Goal: Task Accomplishment & Management: Manage account settings

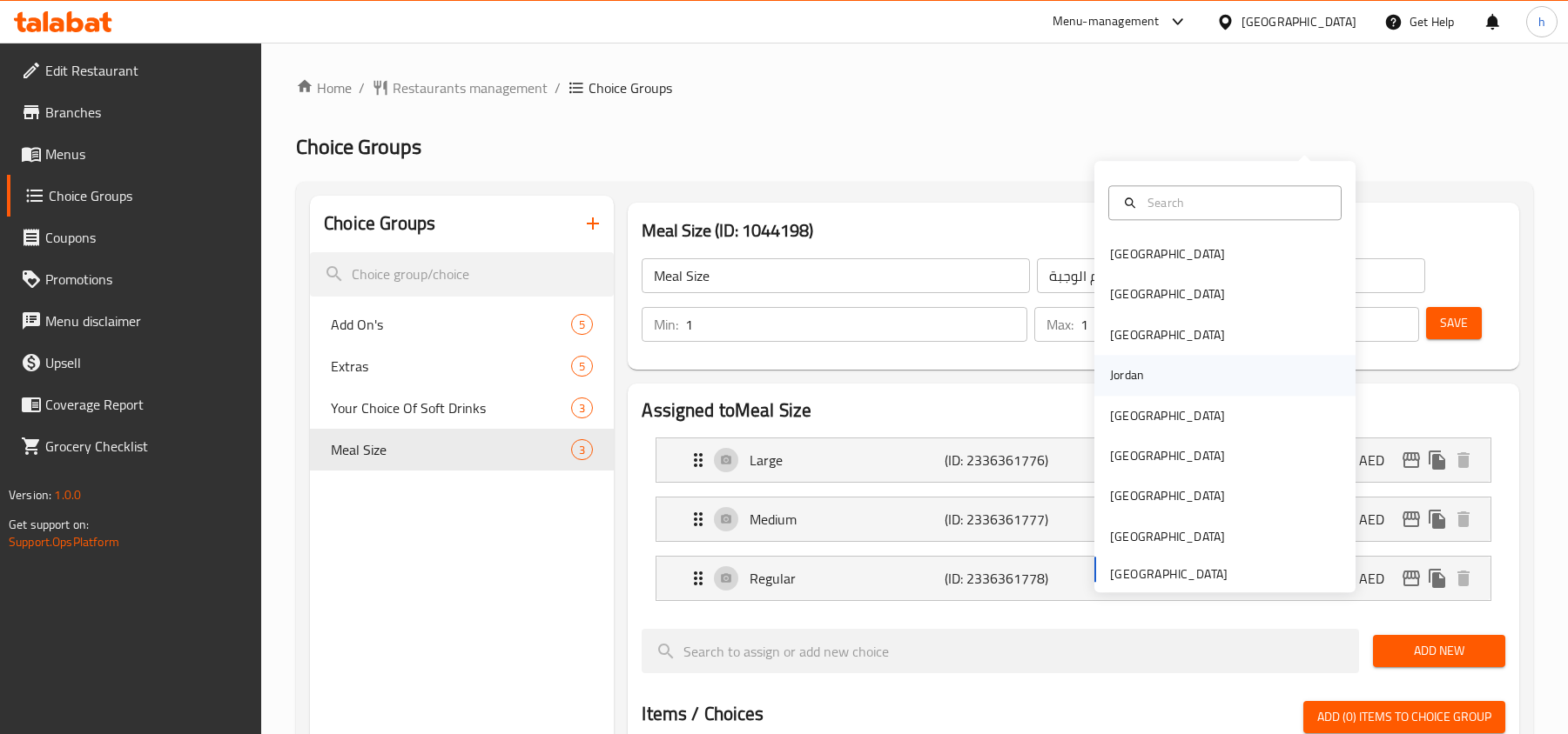
scroll to position [116, 0]
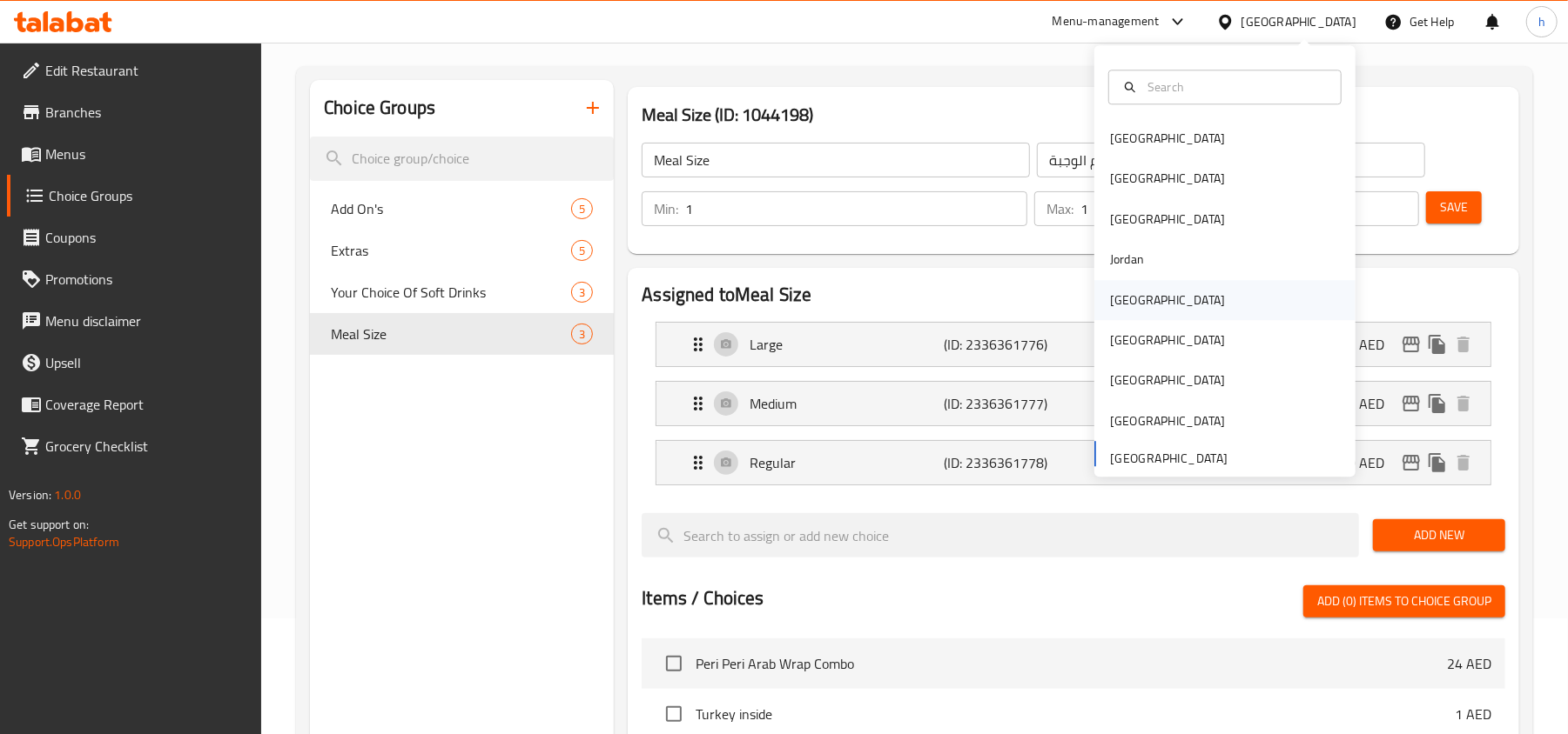
click at [1129, 311] on div "Kuwait" at bounding box center [1168, 300] width 143 height 40
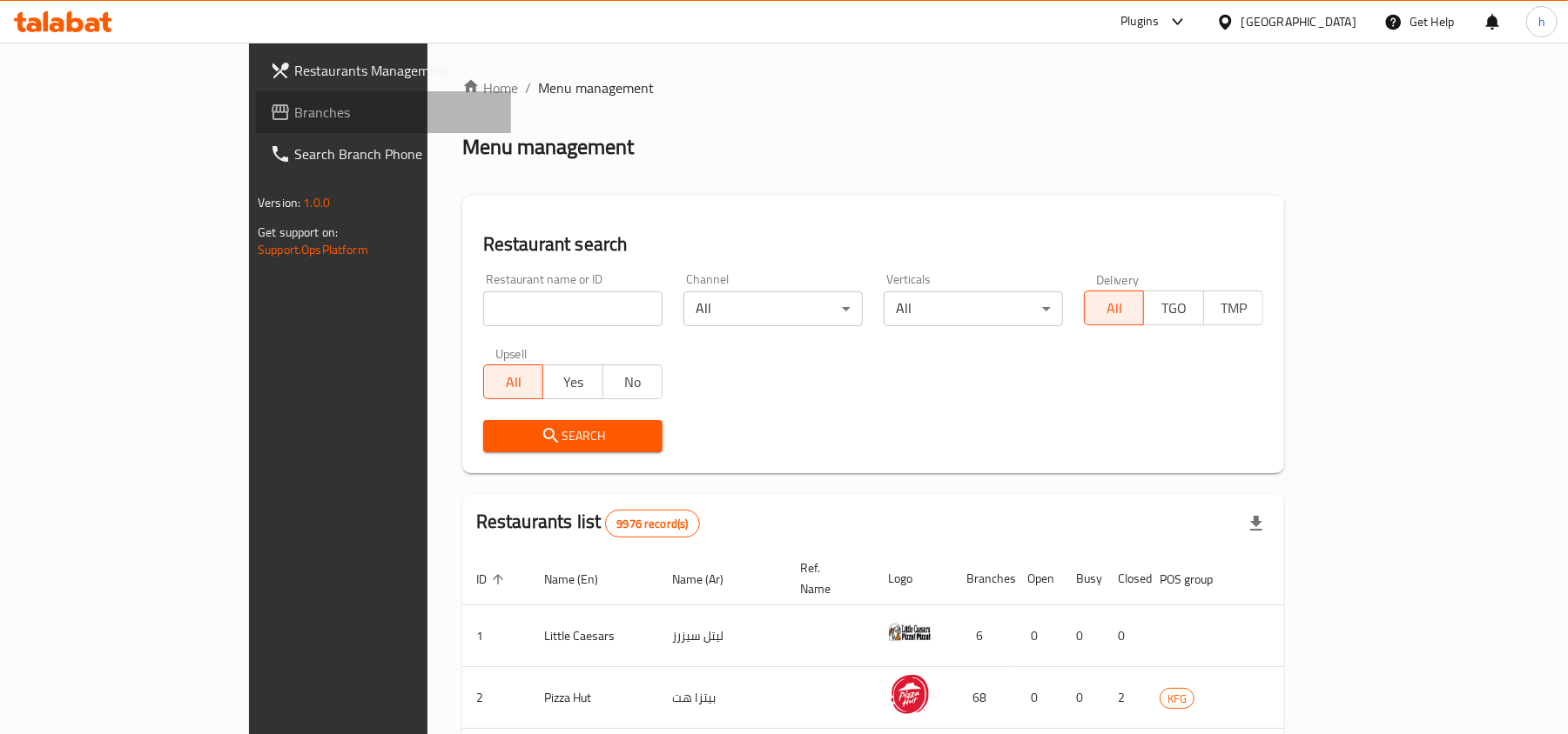
click at [294, 104] on span "Branches" at bounding box center [395, 112] width 203 height 21
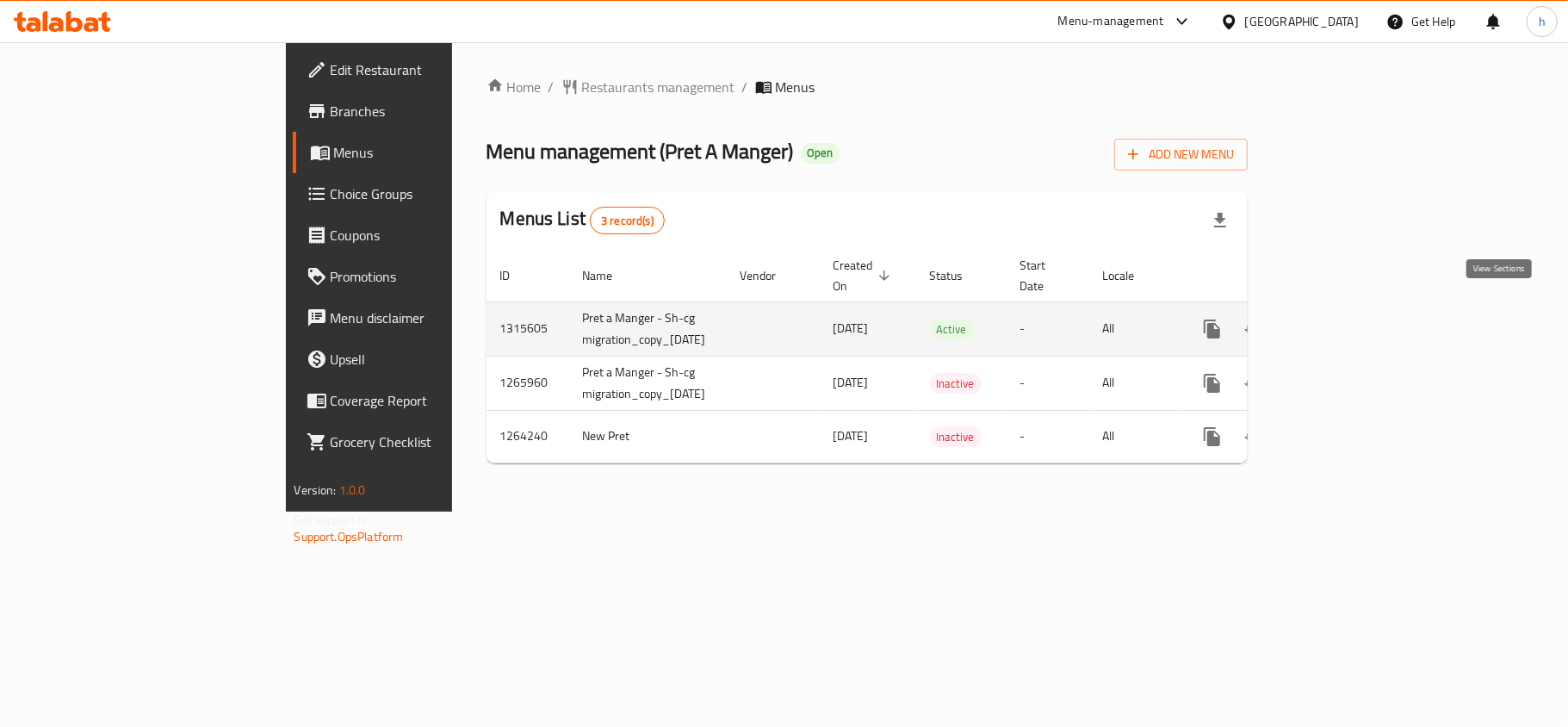
click at [1347, 319] on icon "enhanced table" at bounding box center [1337, 329] width 21 height 21
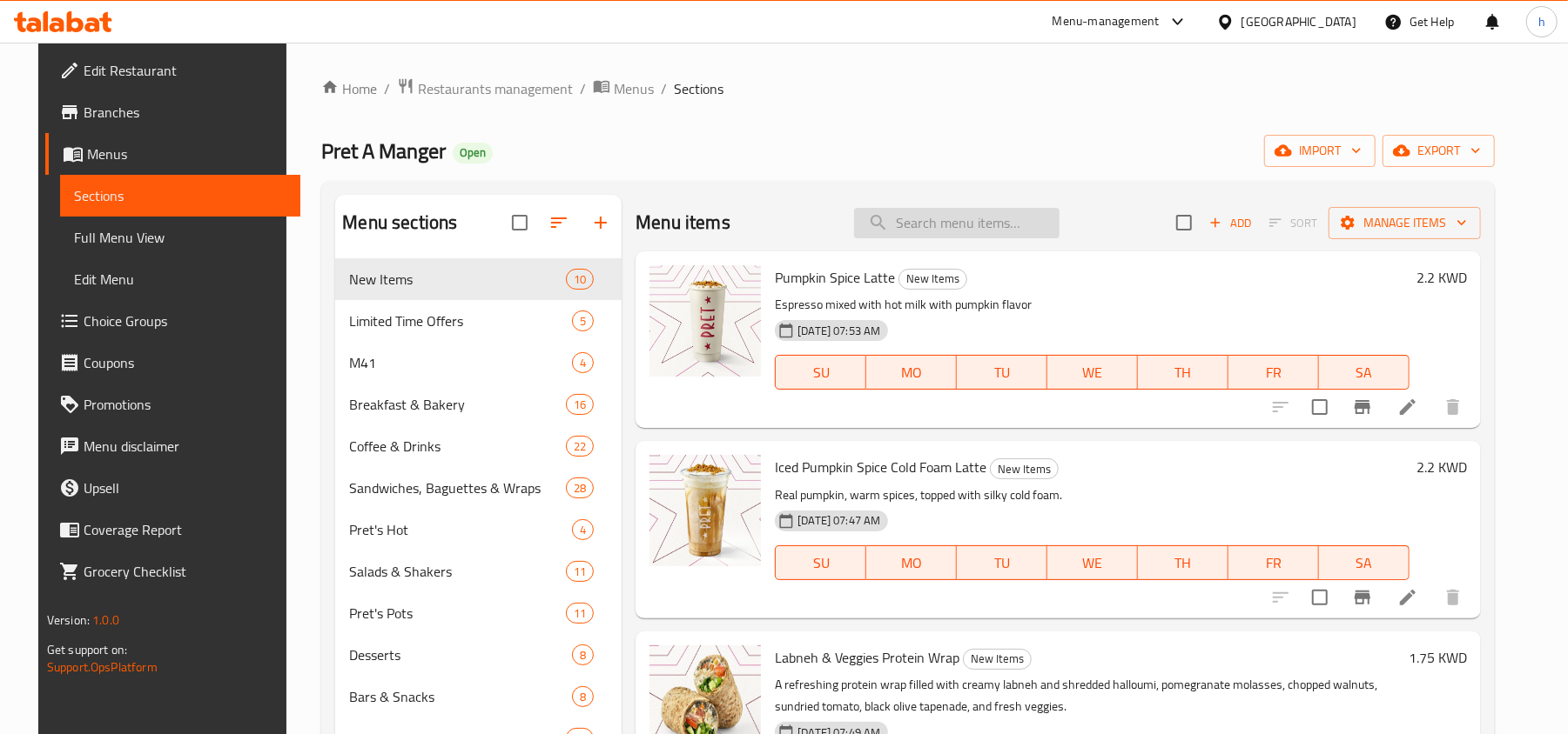
click at [944, 213] on input "search" at bounding box center [956, 223] width 205 height 31
paste input "Still water"
type input "Still water"
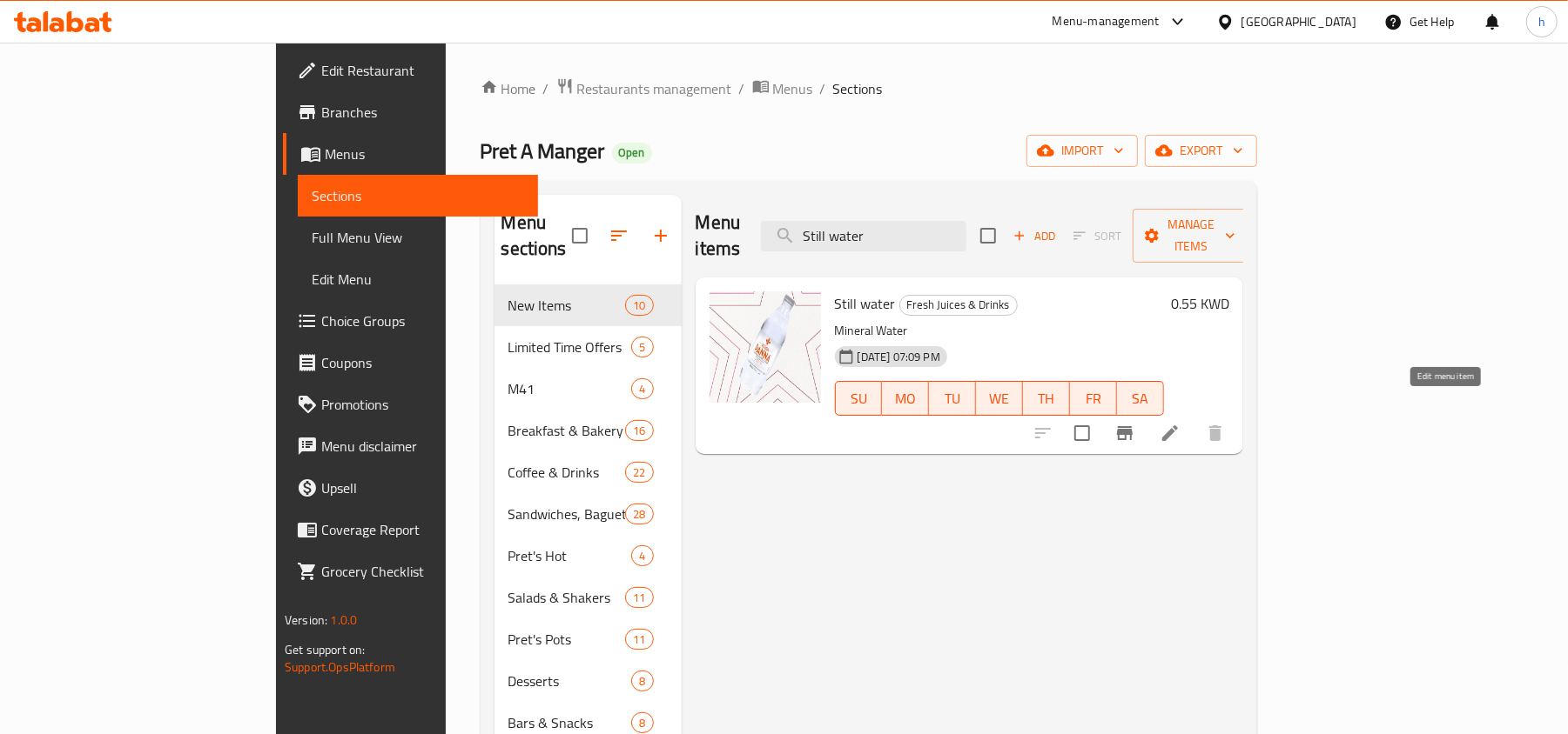
click at [1180, 423] on icon at bounding box center [1170, 433] width 21 height 21
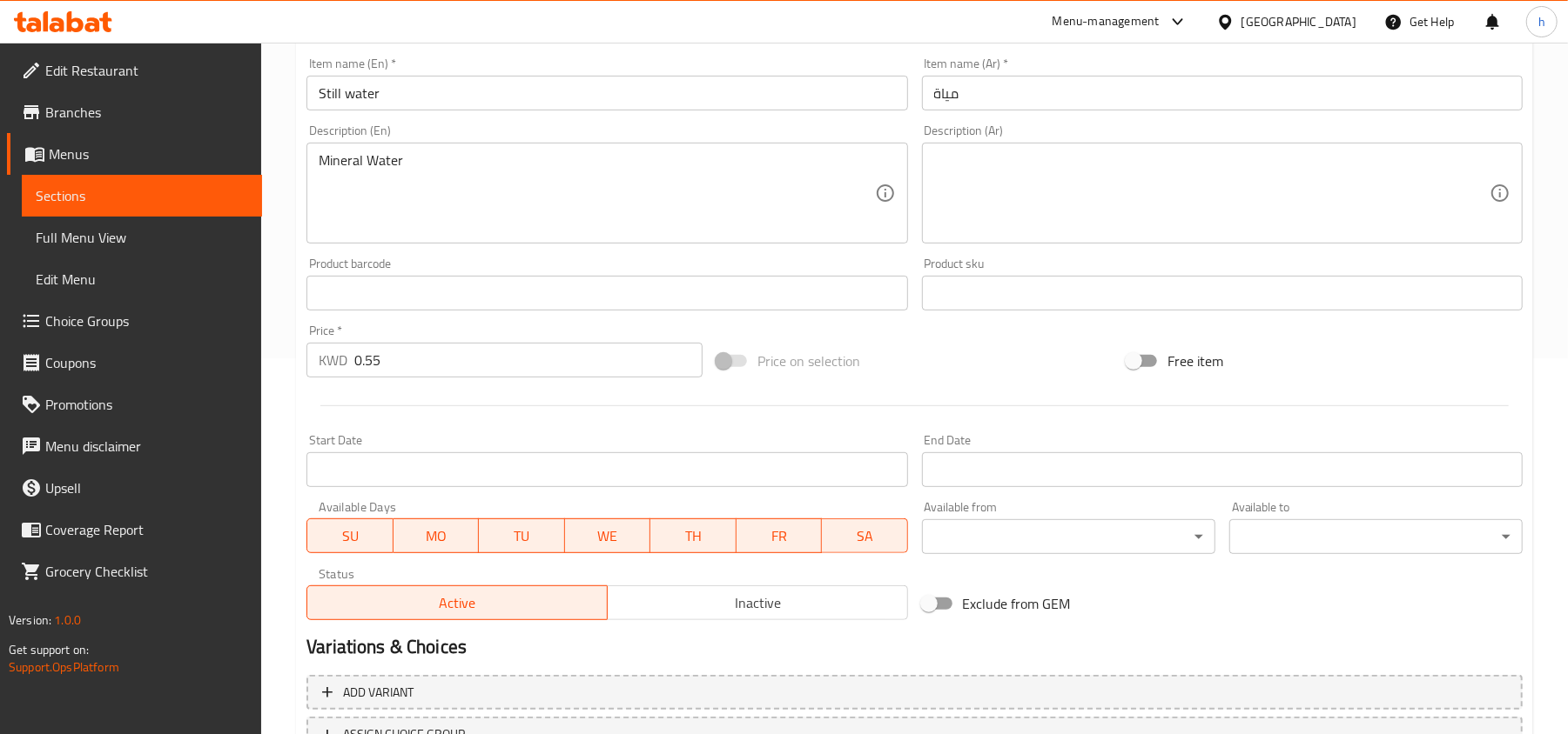
scroll to position [171, 0]
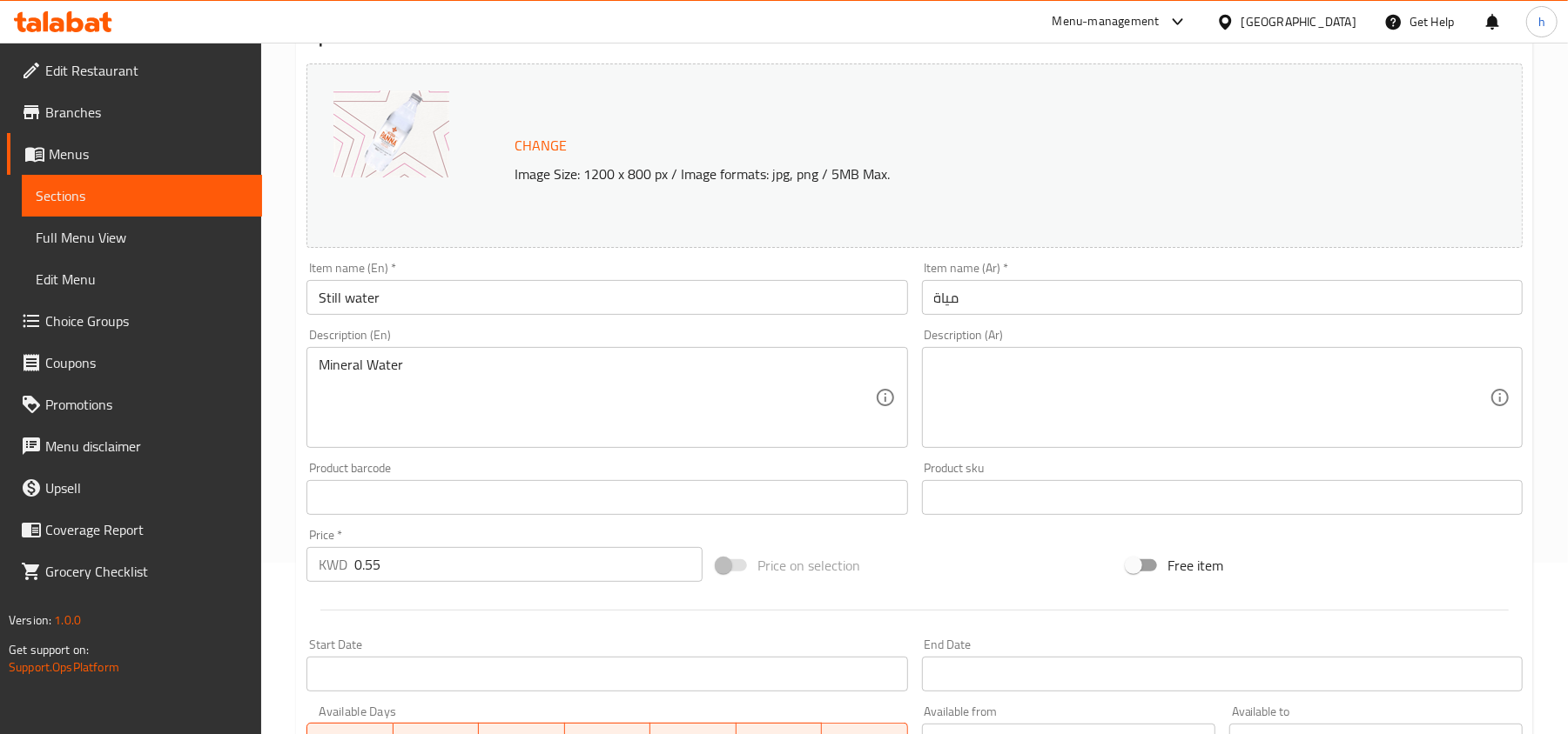
click at [1045, 402] on textarea at bounding box center [1211, 397] width 555 height 82
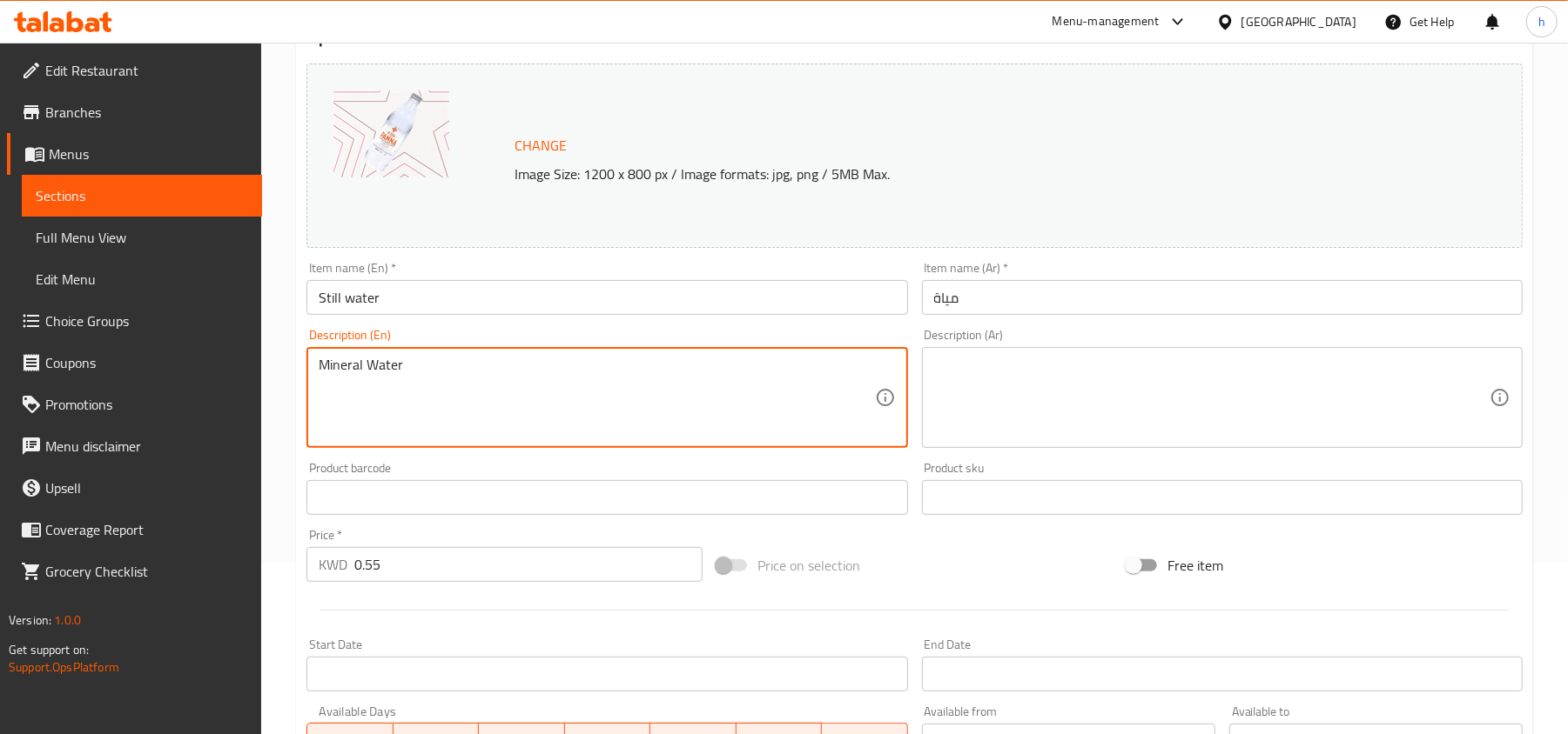
drag, startPoint x: 435, startPoint y: 370, endPoint x: 272, endPoint y: 362, distance: 163.2
click at [272, 362] on div "Home / Restaurants management / Menus / Sections / item / update Fresh Juices &…" at bounding box center [914, 476] width 1306 height 1211
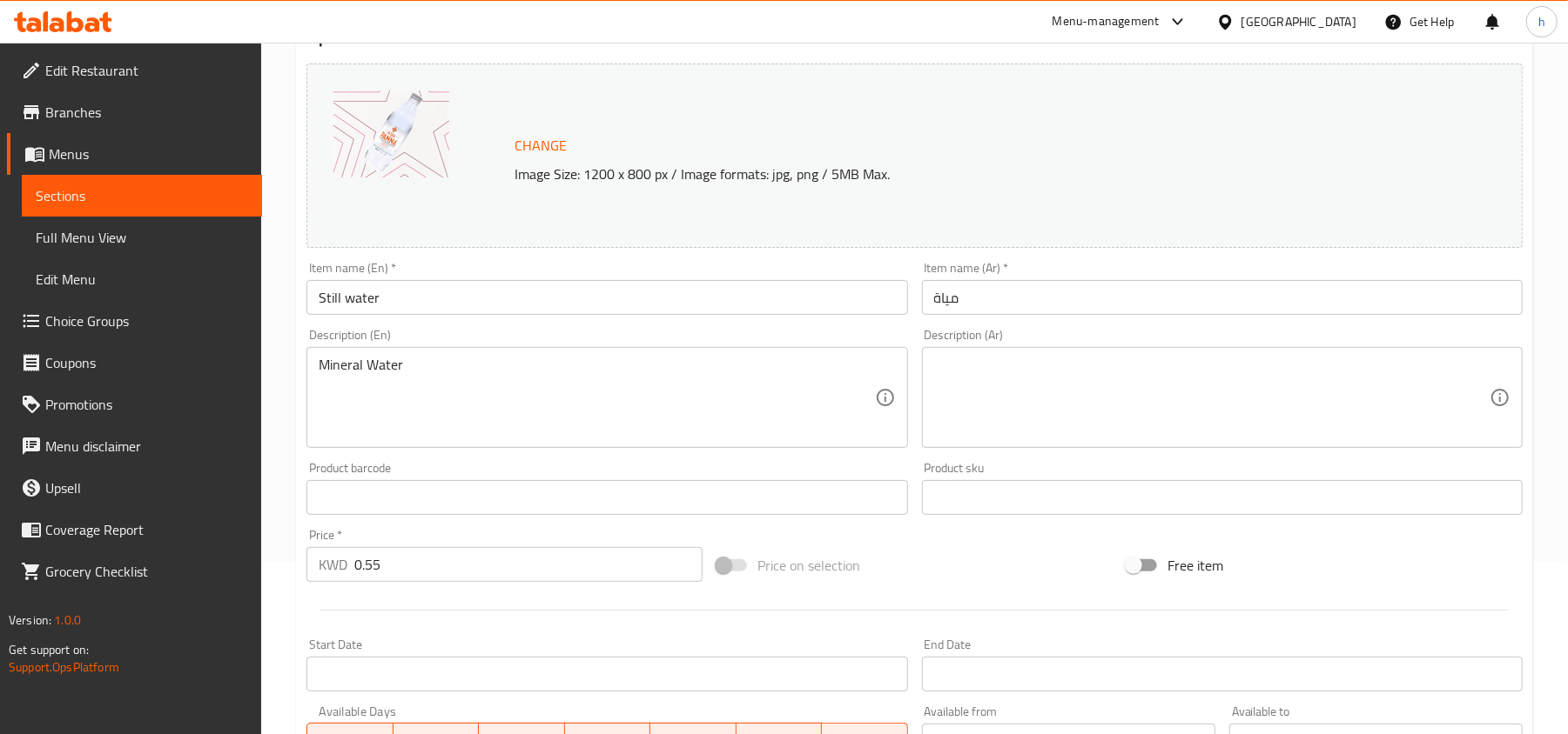
drag, startPoint x: 982, startPoint y: 292, endPoint x: 865, endPoint y: 303, distance: 117.5
click at [871, 294] on div "Change Image Size: 1200 x 800 px / Image formats: jpg, png / 5MB Max. Item name…" at bounding box center [914, 444] width 1230 height 776
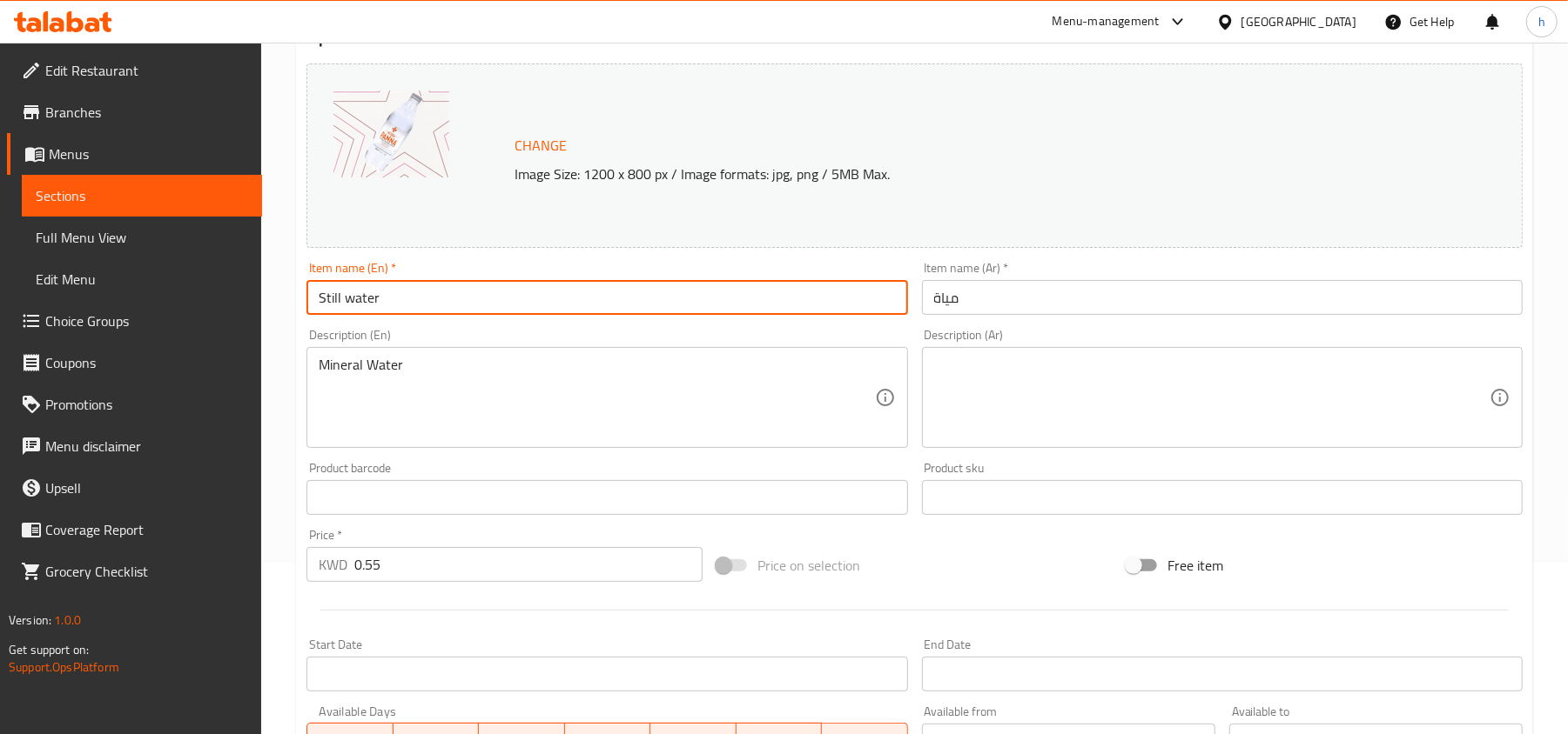
drag, startPoint x: 370, startPoint y: 303, endPoint x: 234, endPoint y: 307, distance: 136.1
click at [223, 304] on div "Edit Restaurant Branches Menus Sections Full Menu View Edit Menu Choice Groups …" at bounding box center [784, 476] width 1568 height 1211
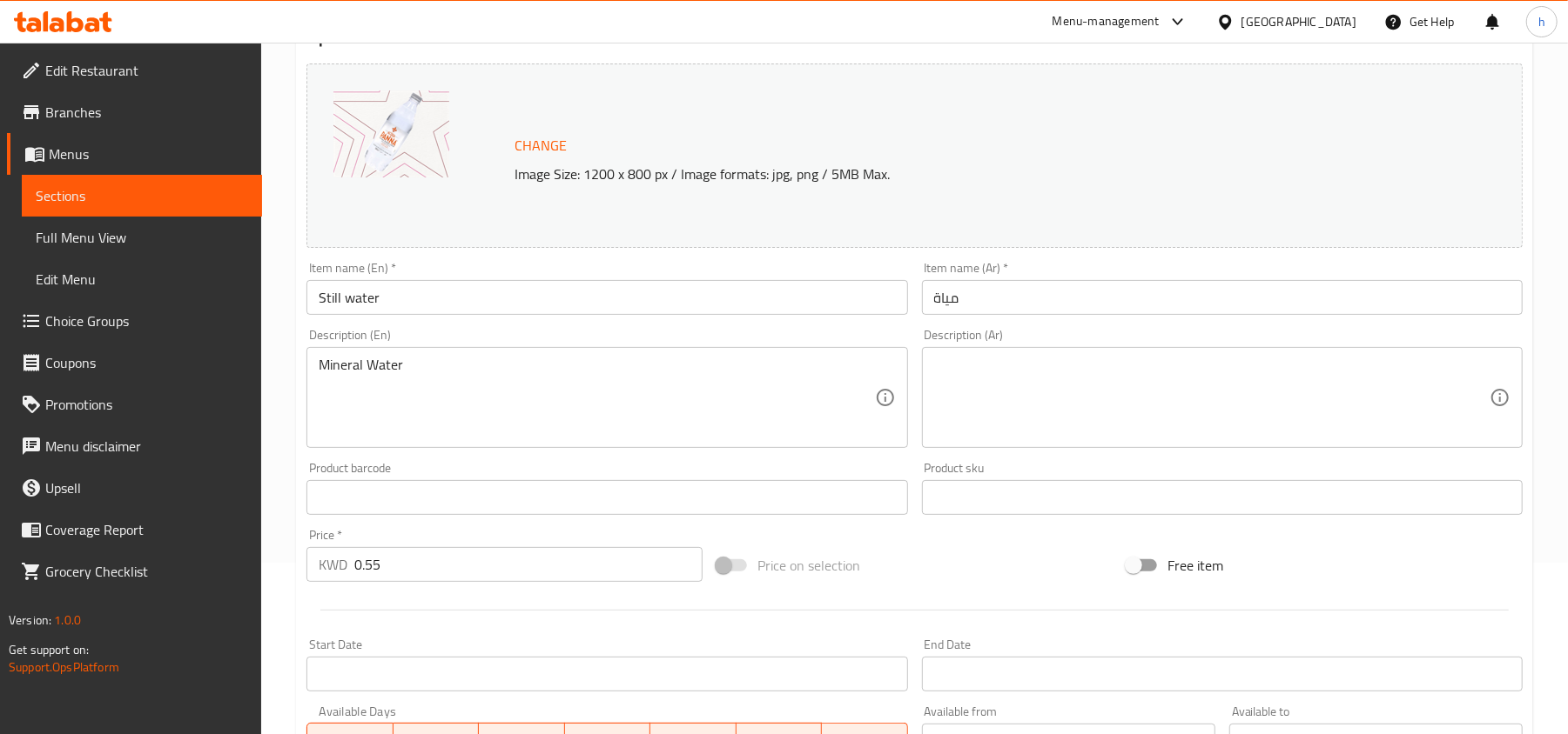
click at [909, 265] on div "Item name (En)   * Still water Item name (En) *" at bounding box center [607, 288] width 615 height 67
click at [1234, 15] on icon at bounding box center [1225, 22] width 18 height 18
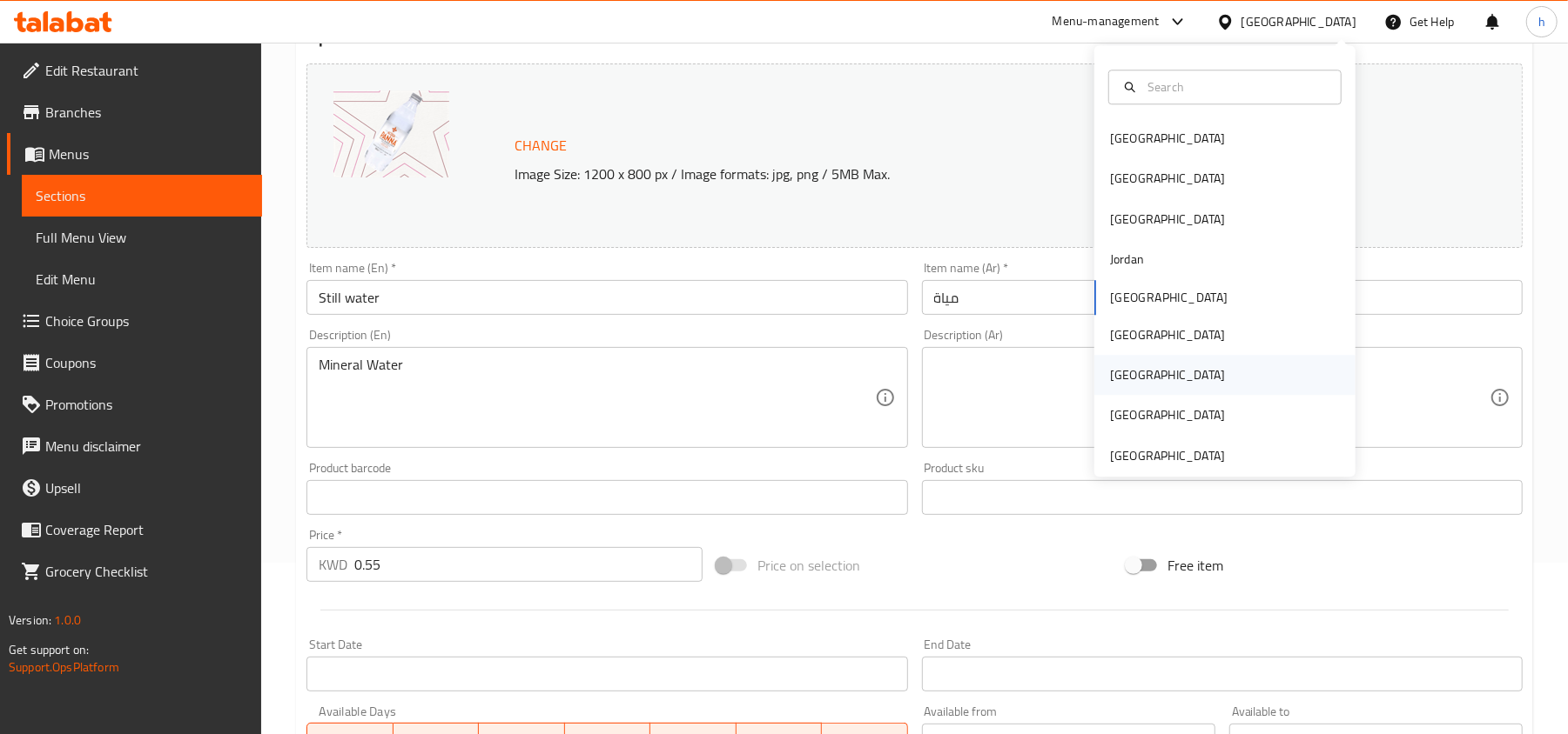
click at [1147, 379] on div "[GEOGRAPHIC_DATA]" at bounding box center [1224, 374] width 261 height 40
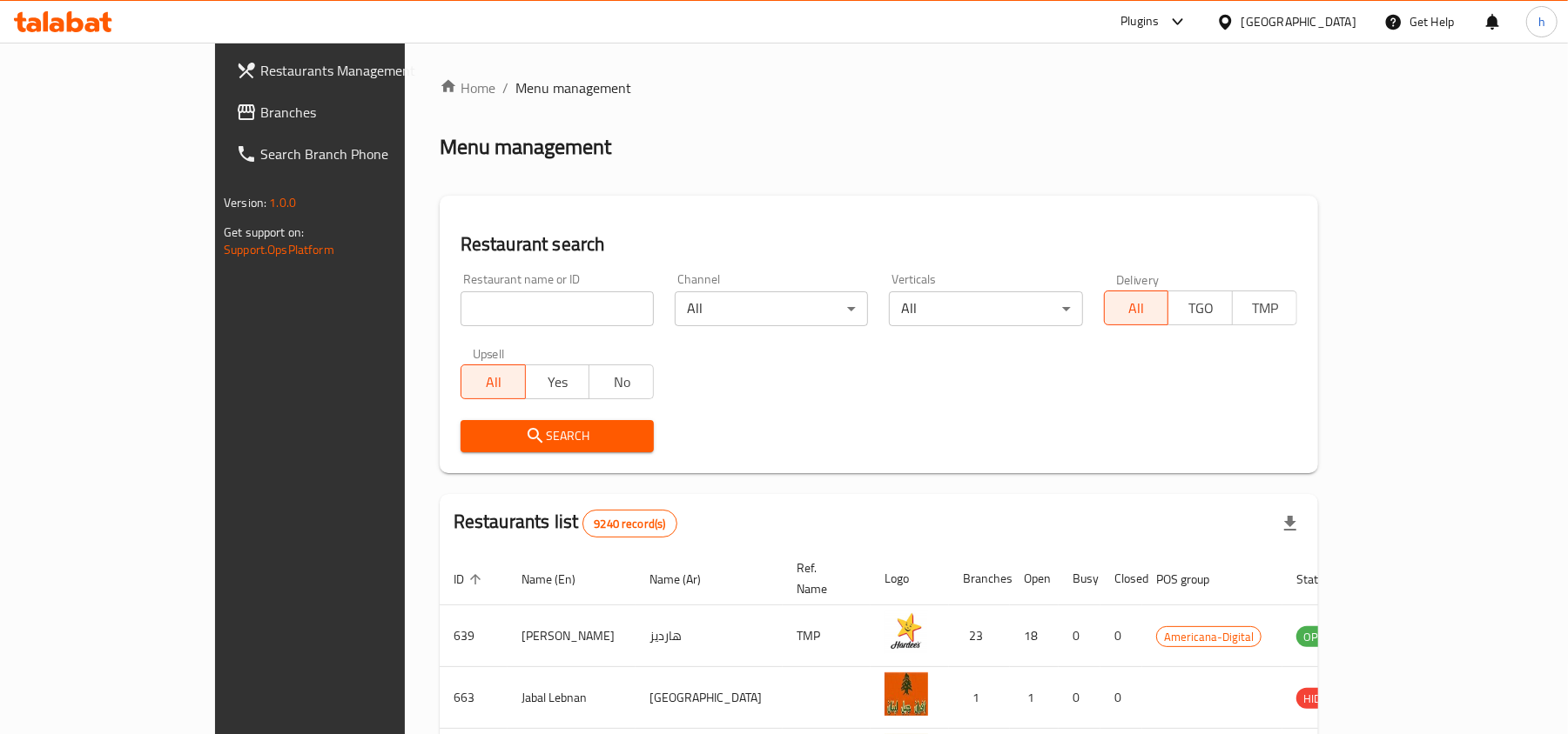
click at [261, 103] on span "Branches" at bounding box center [362, 112] width 203 height 21
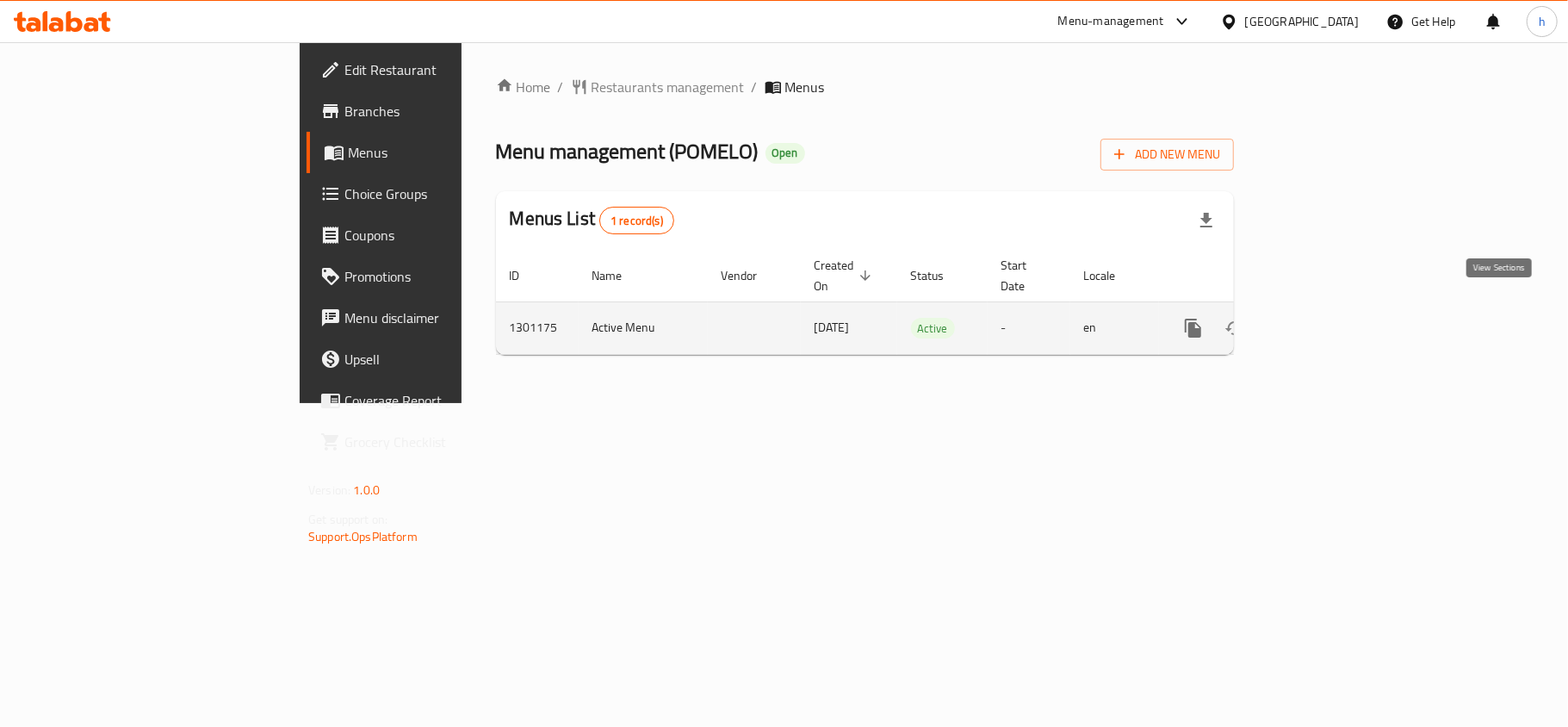
click at [1326, 321] on icon "enhanced table" at bounding box center [1318, 329] width 16 height 16
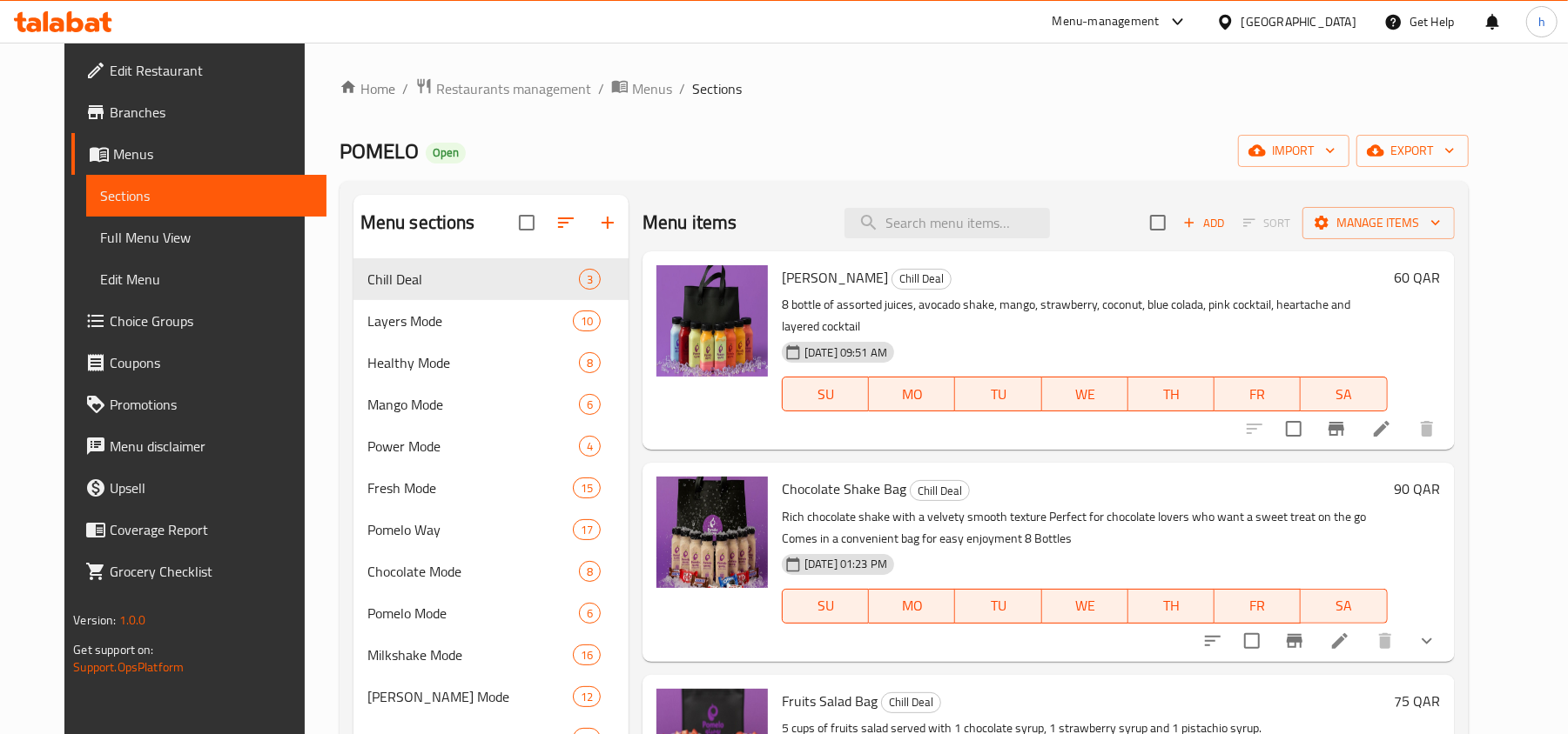
click at [110, 325] on span "Choice Groups" at bounding box center [211, 321] width 203 height 21
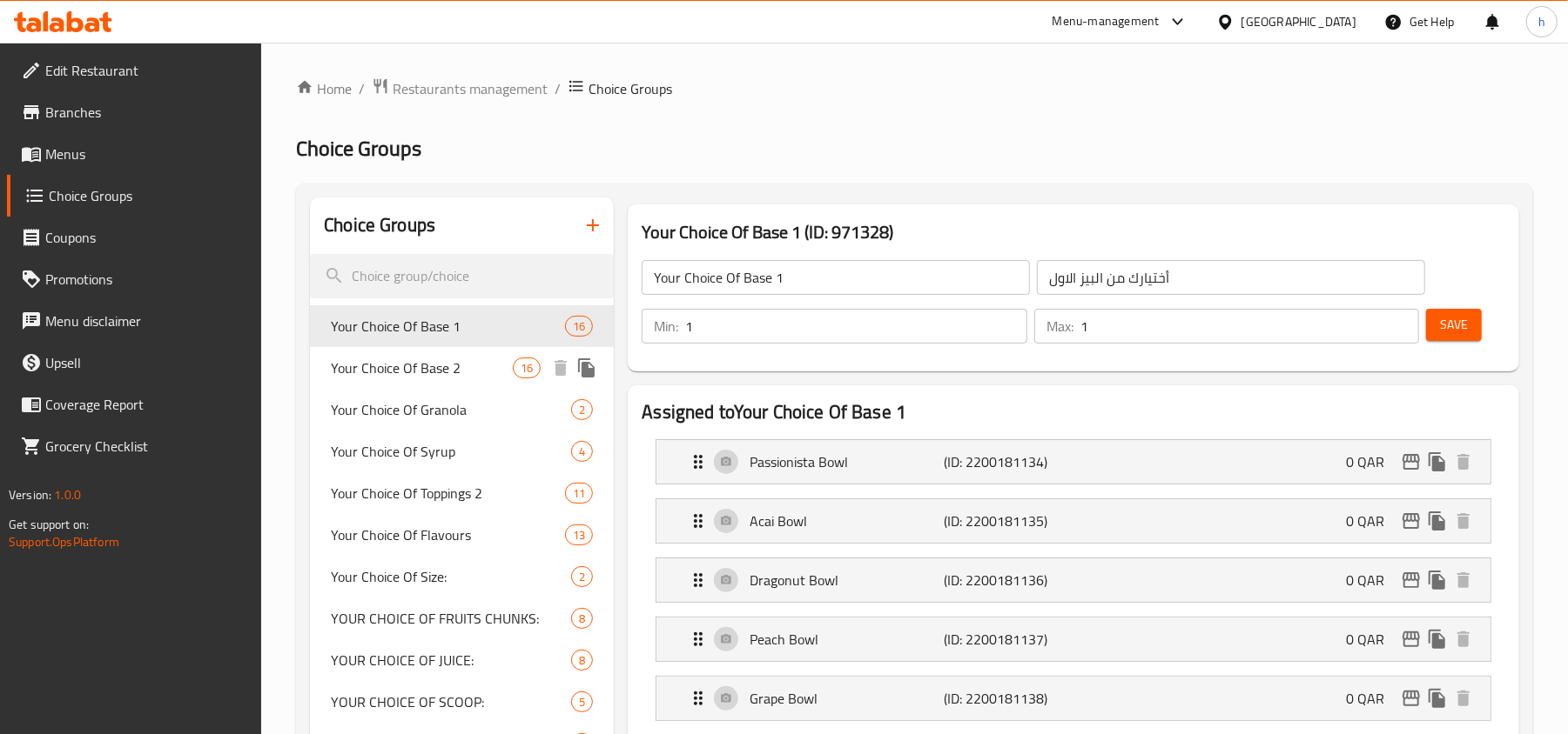
drag, startPoint x: 391, startPoint y: 360, endPoint x: 381, endPoint y: 405, distance: 46.1
click at [391, 360] on span "Your Choice Of Base 2" at bounding box center [422, 367] width 182 height 21
type input "Your Choice Of Base 2"
type input "أختيارك من [PERSON_NAME]"
type input "0"
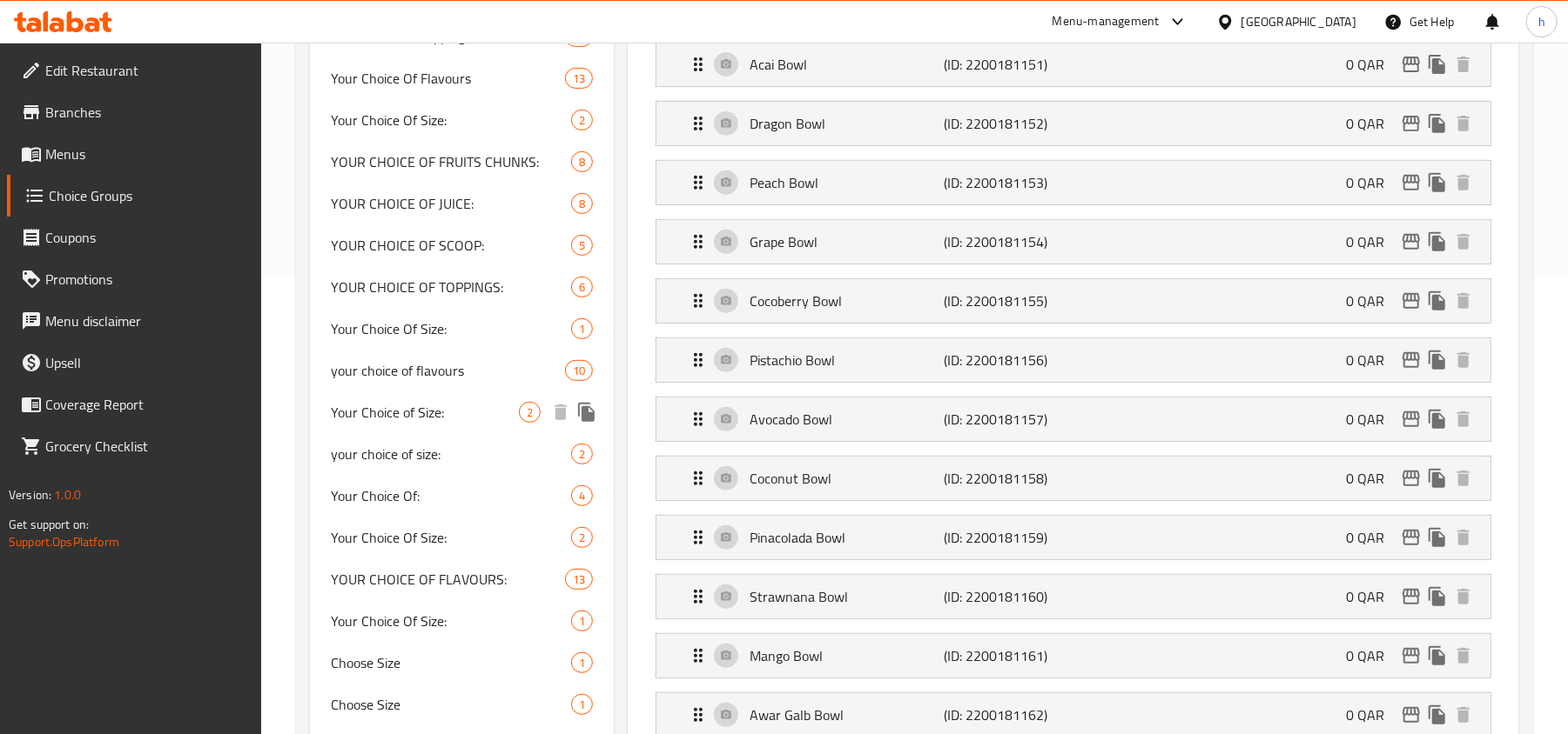
scroll to position [464, 0]
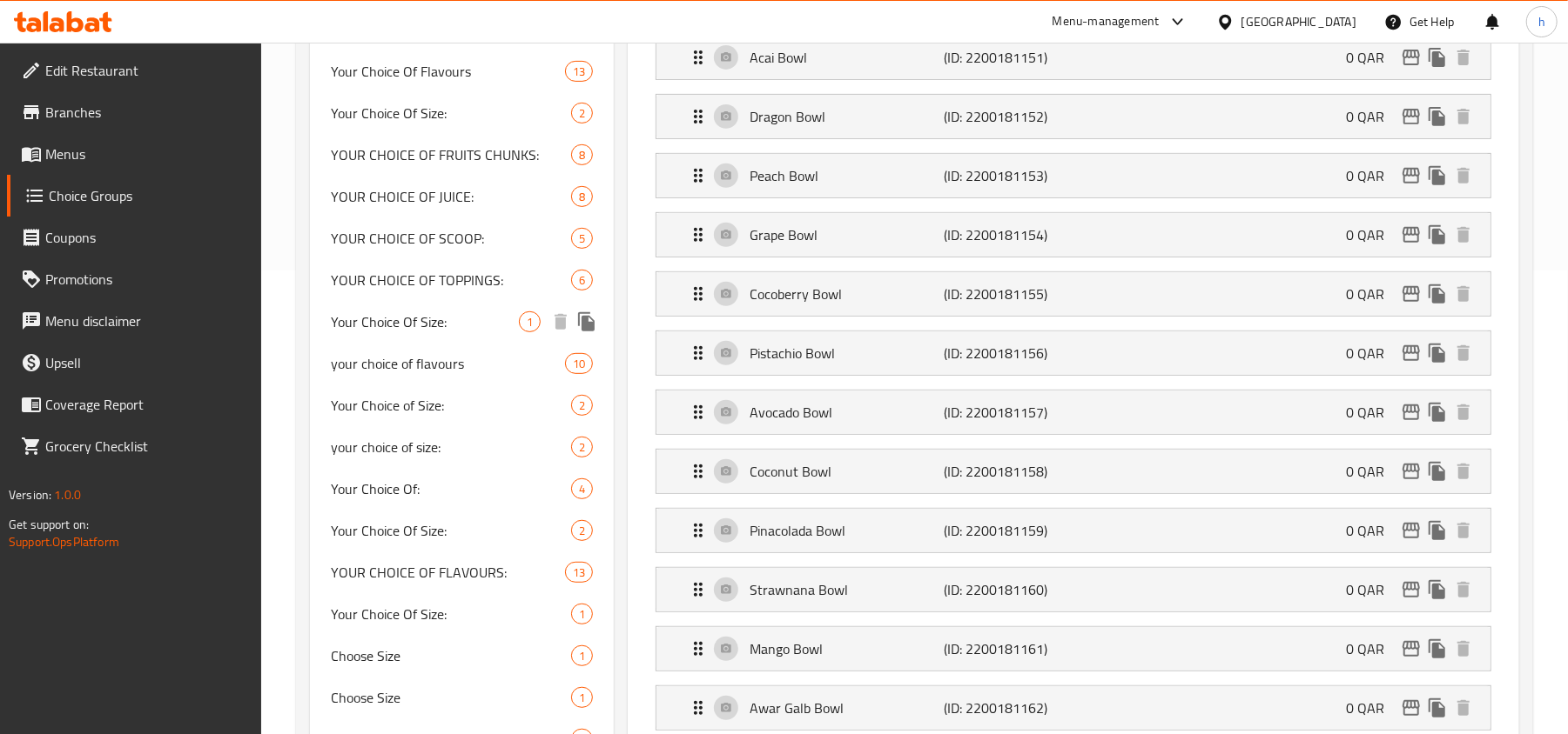
click at [393, 328] on span "Your Choice Of Size:" at bounding box center [425, 321] width 188 height 21
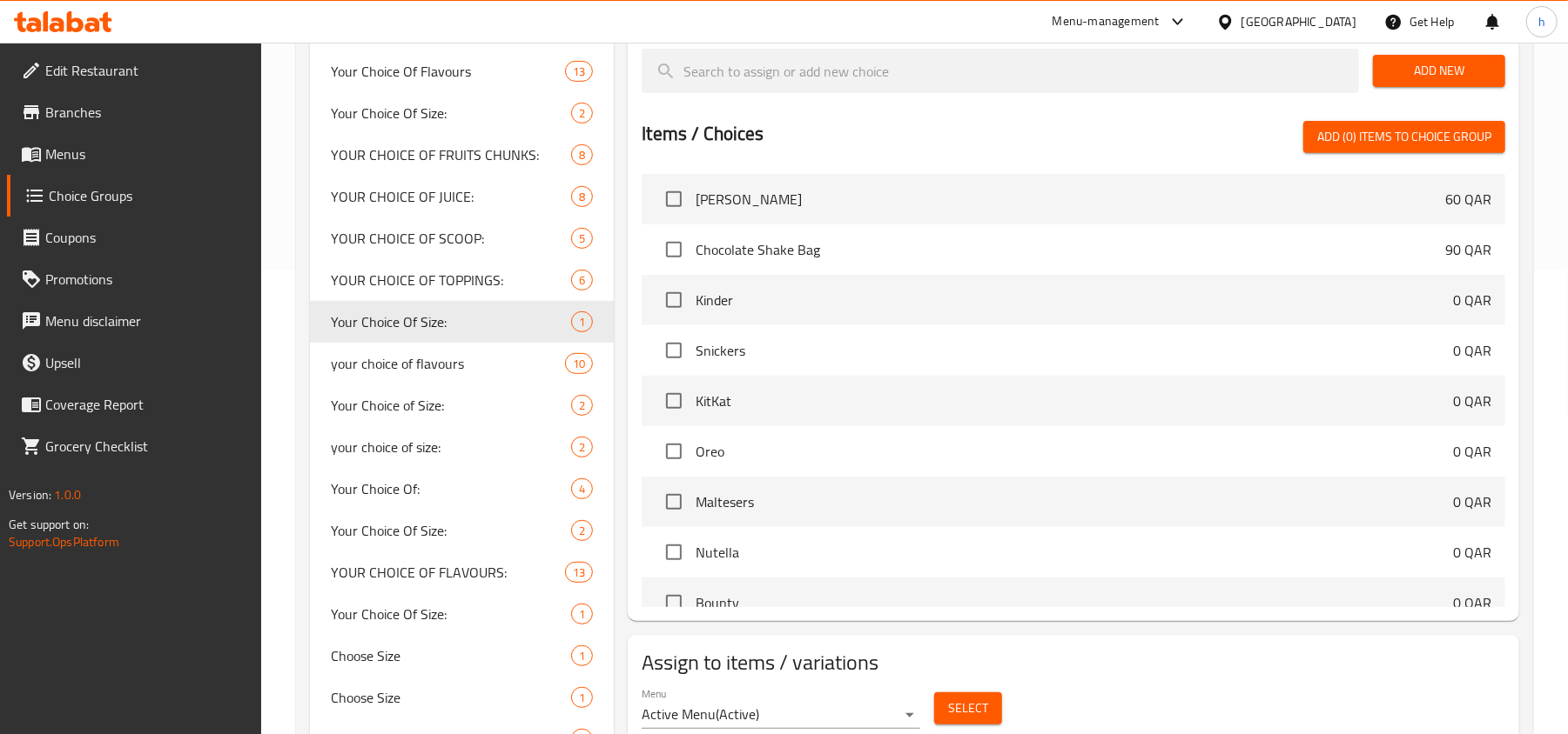
type input "Your Choice Of Size:"
type input "إختيارك من الحجم:"
type input "1"
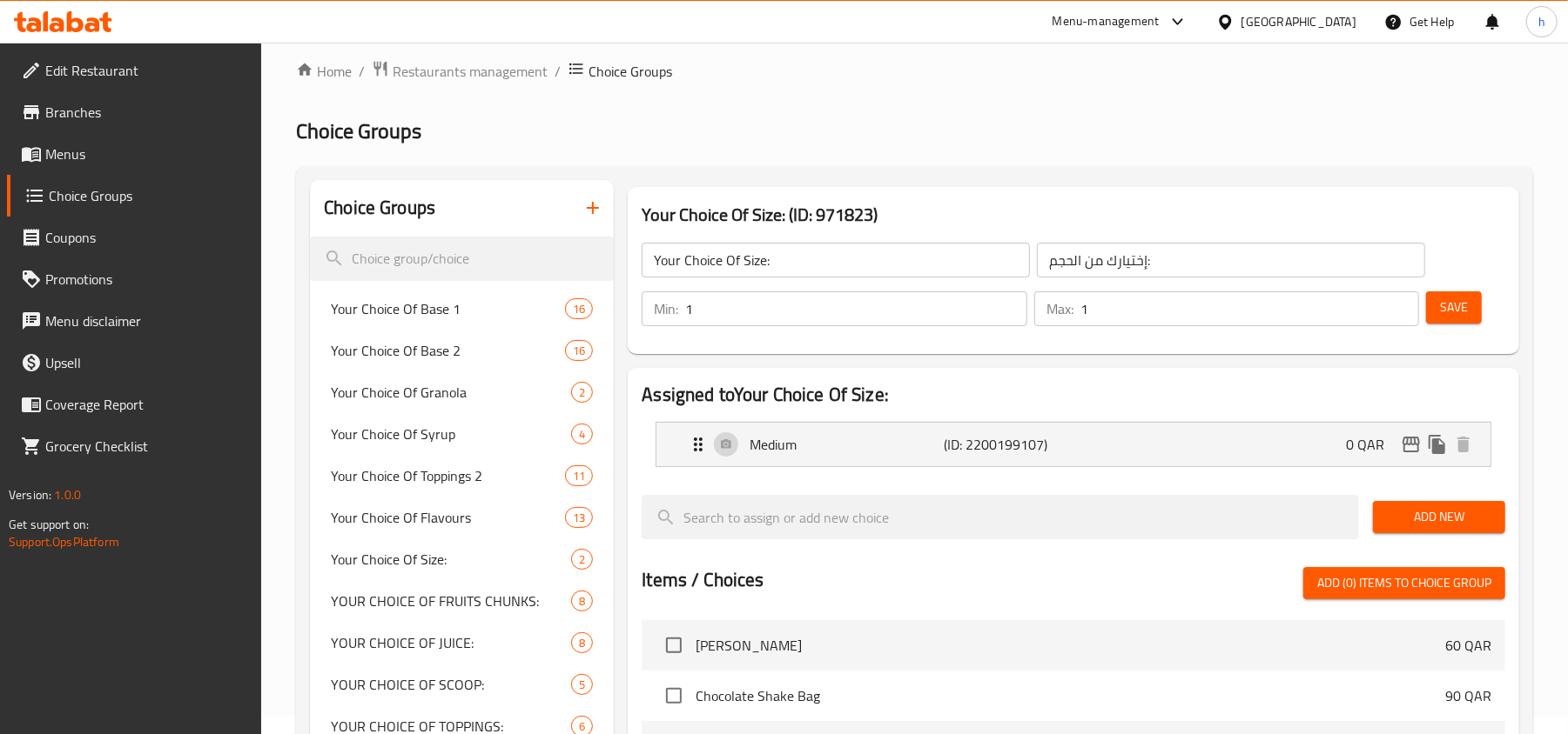
scroll to position [0, 0]
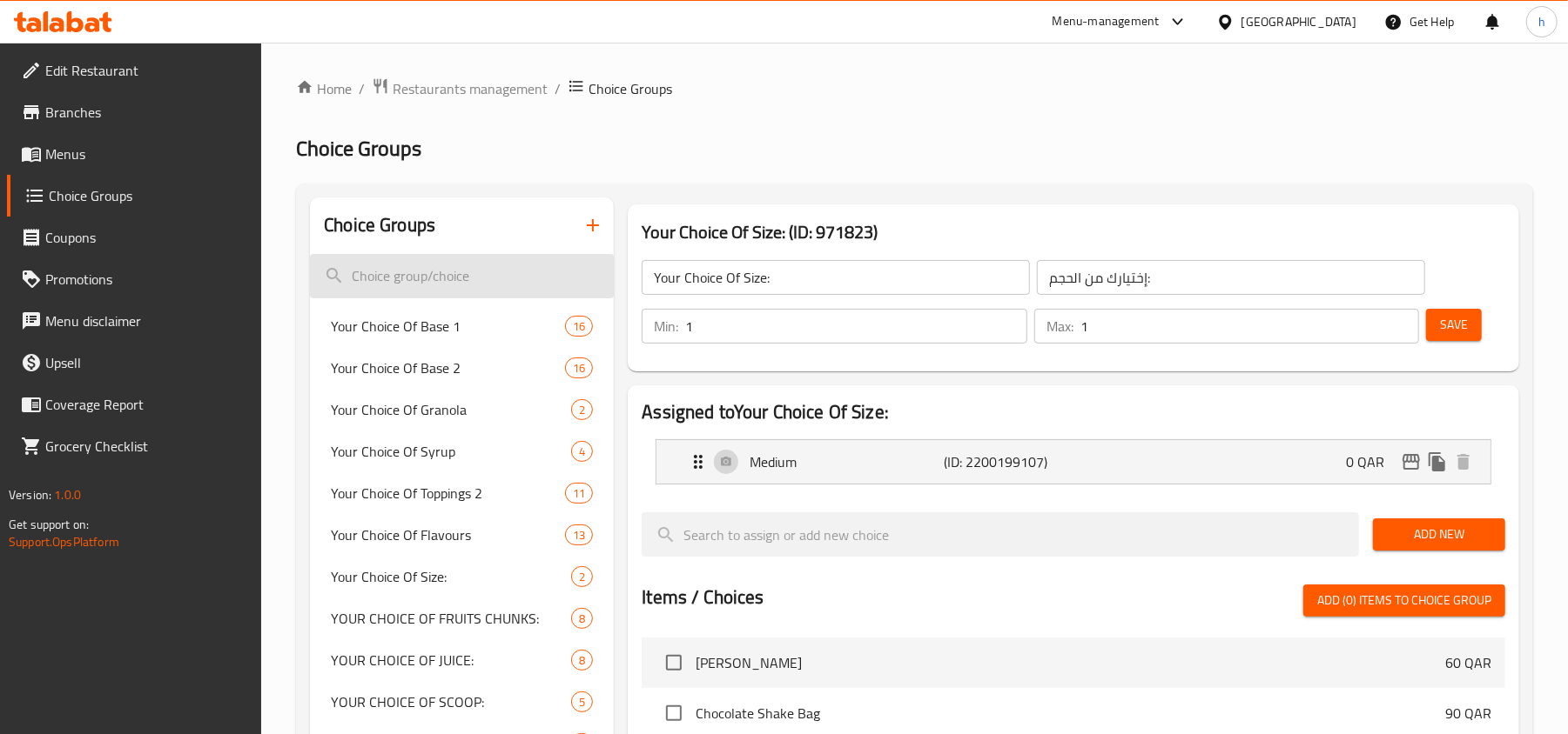
click at [430, 264] on input "search" at bounding box center [462, 275] width 304 height 45
paste input "اختيارك من الكمية"
type input "اختيارك من الكمية"
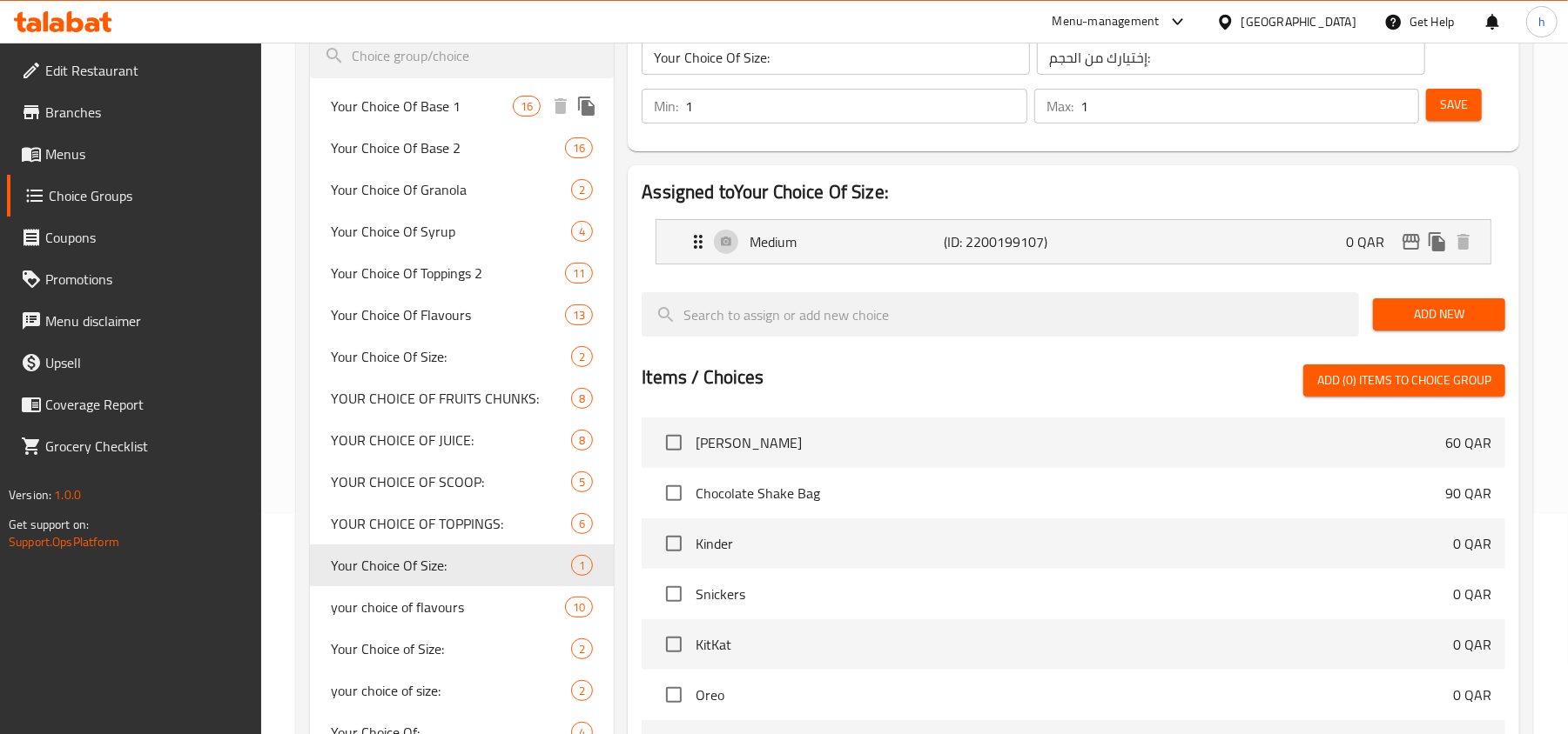
scroll to position [348, 0]
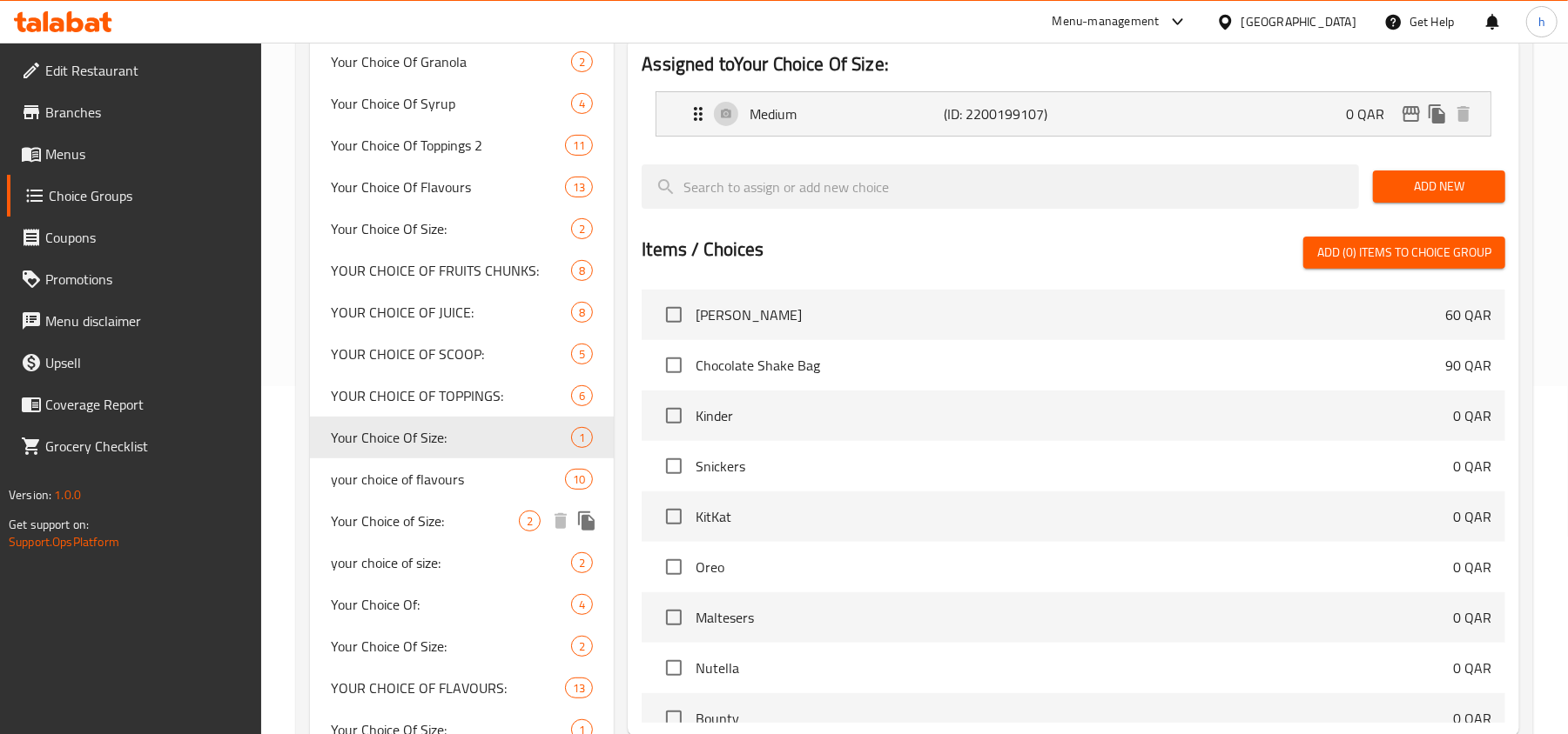
click at [329, 512] on div "Your Choice of Size: 2" at bounding box center [462, 521] width 304 height 42
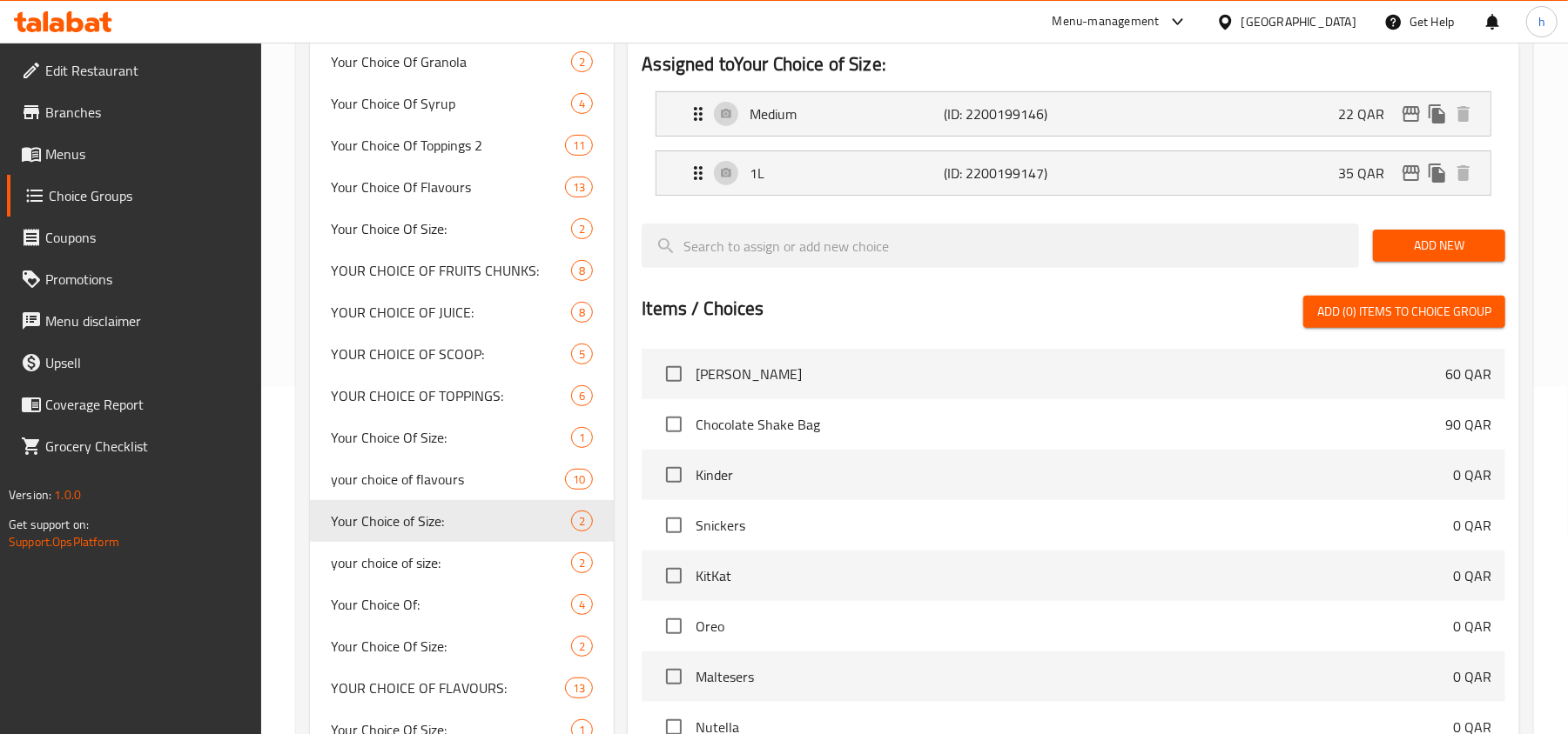
type input "Your Choice of Size:"
type input "اختيارك للحجم:"
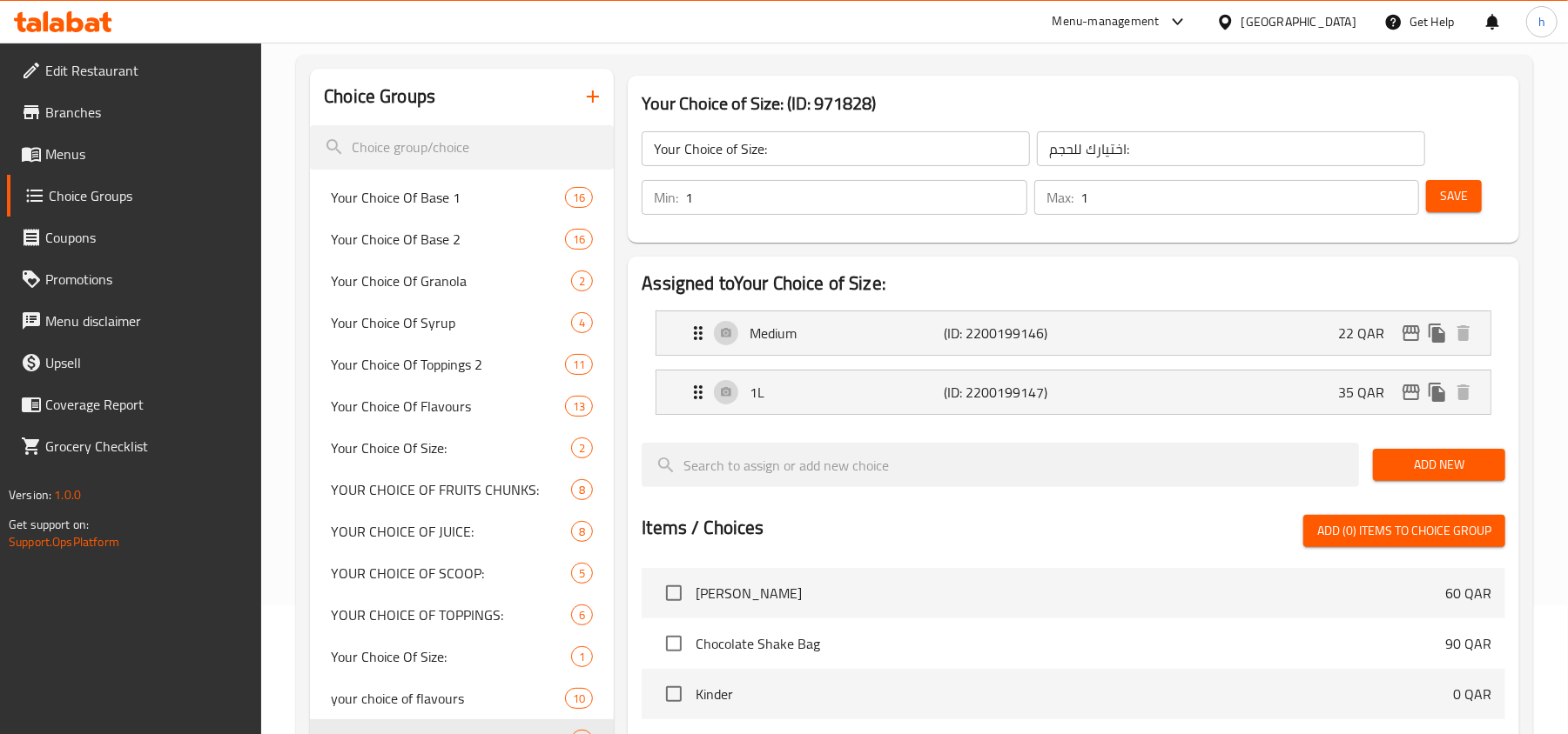
scroll to position [116, 0]
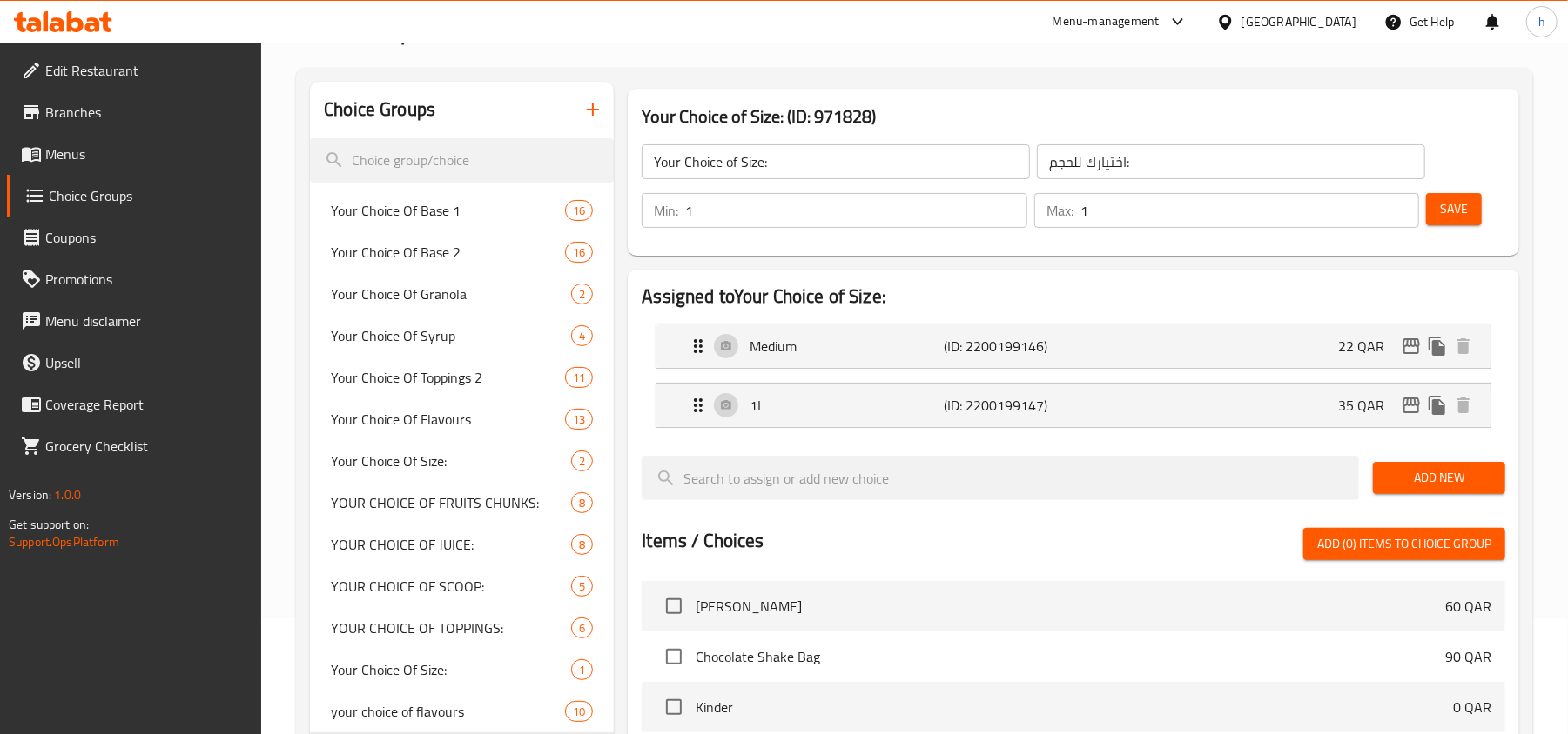
click at [1069, 95] on div "Your Choice of Size: (ID: 971828) Your Choice of Size: ​ اختيارك للحجم: ​ Min: …" at bounding box center [1072, 172] width 891 height 167
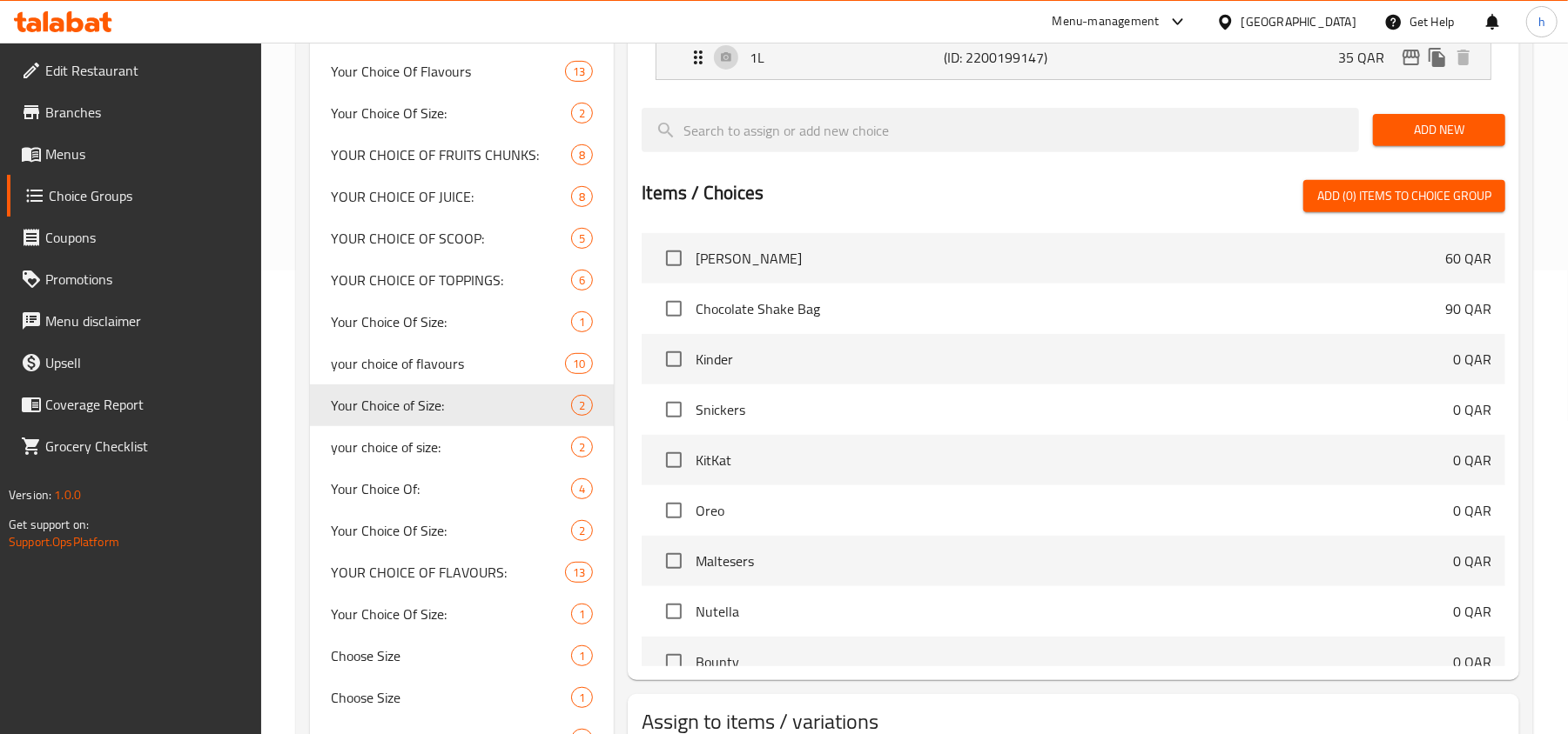
scroll to position [589, 0]
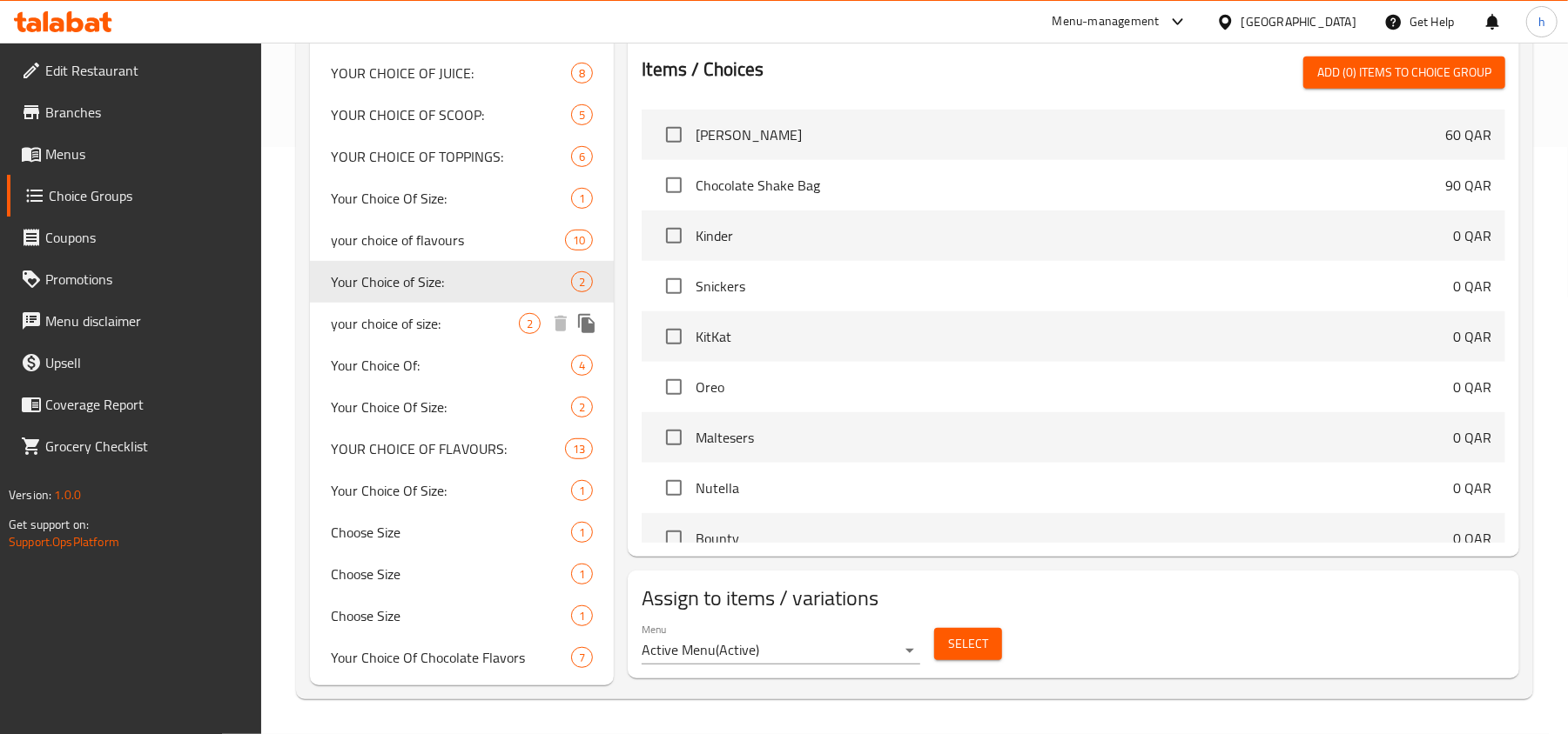
drag, startPoint x: 363, startPoint y: 327, endPoint x: 375, endPoint y: 346, distance: 22.5
click at [363, 327] on span "your choice of size:" at bounding box center [425, 323] width 188 height 21
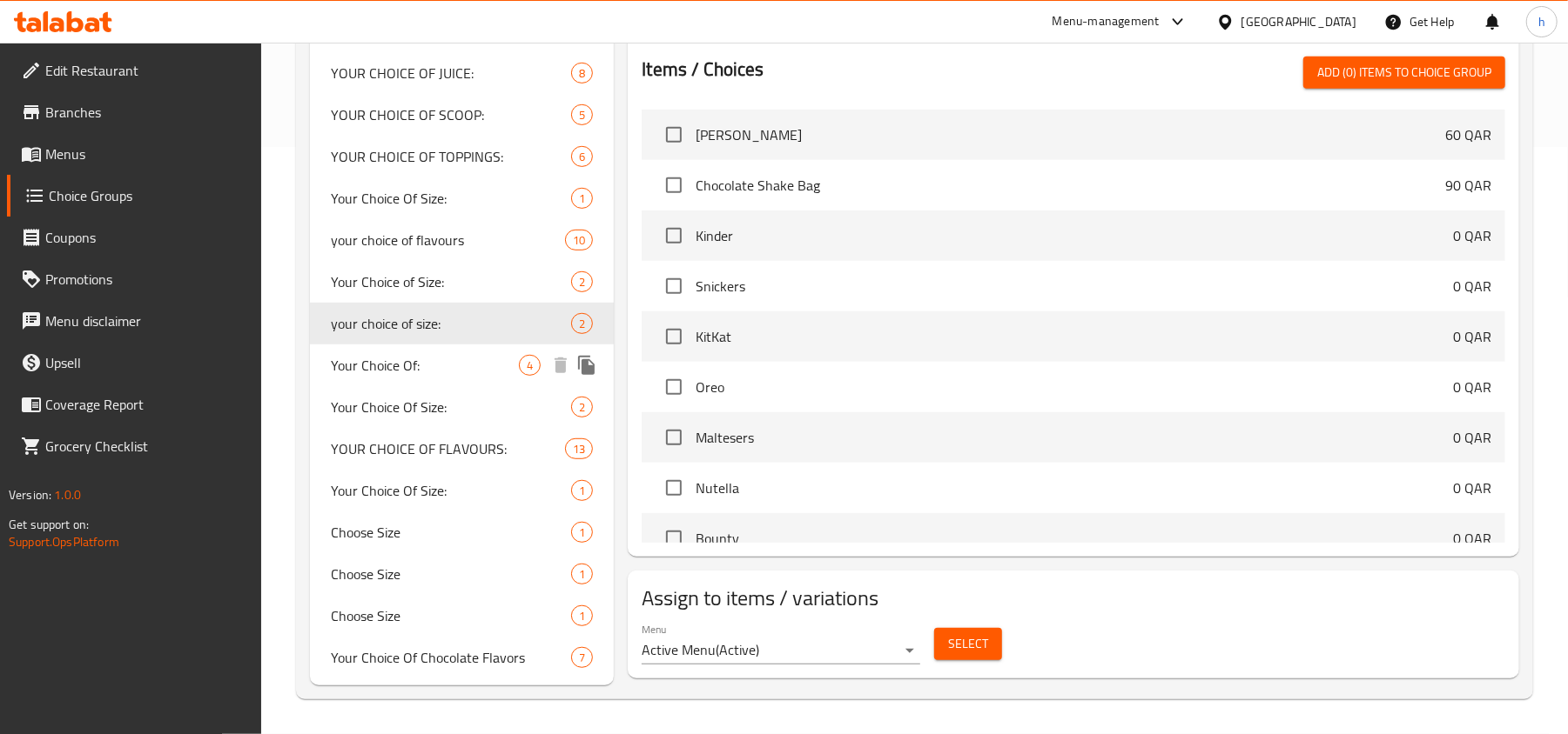
type input "your choice of size:"
type input "إختيارك من الحجم:"
click at [383, 366] on span "Your Choice Of:" at bounding box center [425, 365] width 188 height 21
type input "Your Choice Of:"
type input "إختيارك من:"
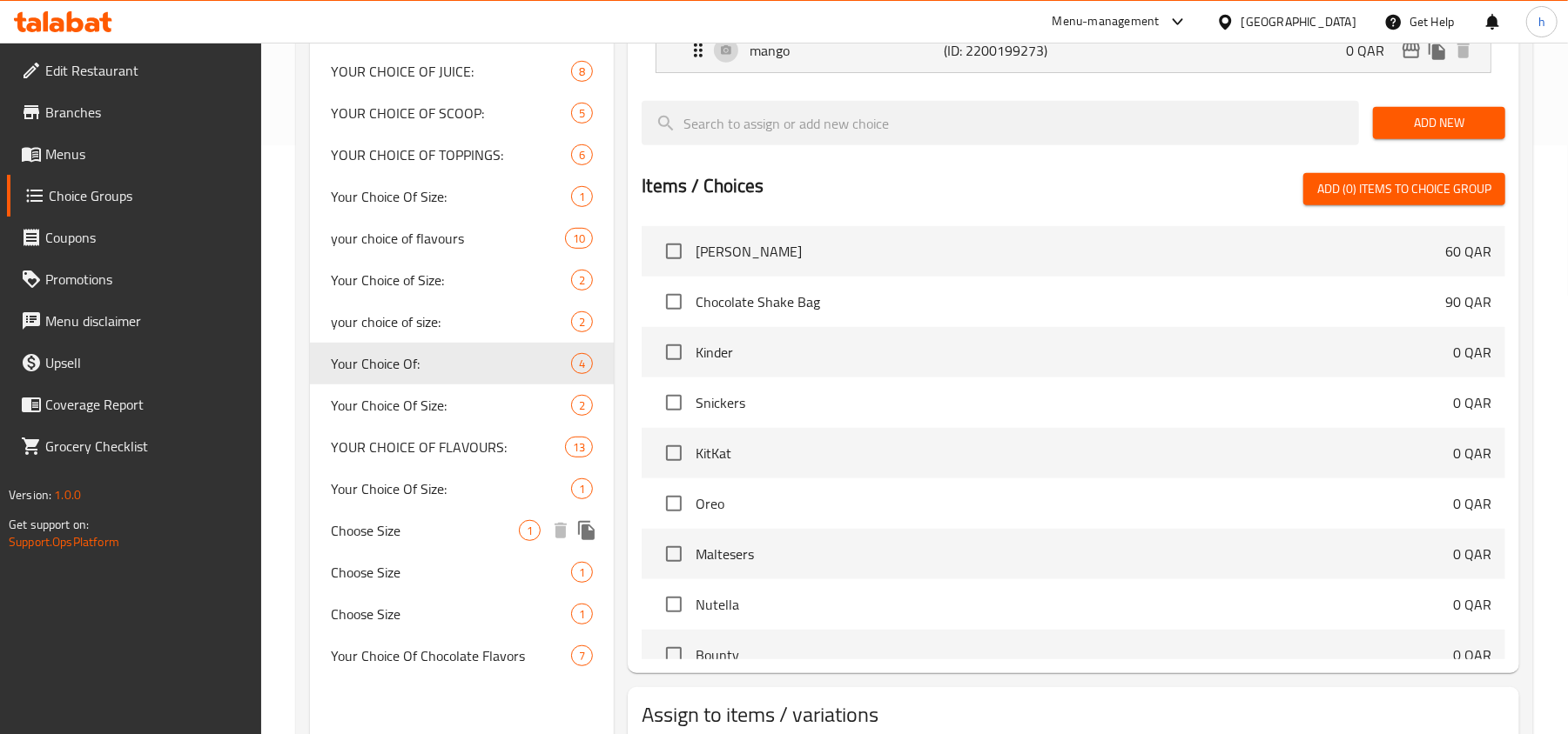
click at [404, 538] on span "Choose Size" at bounding box center [425, 530] width 188 height 21
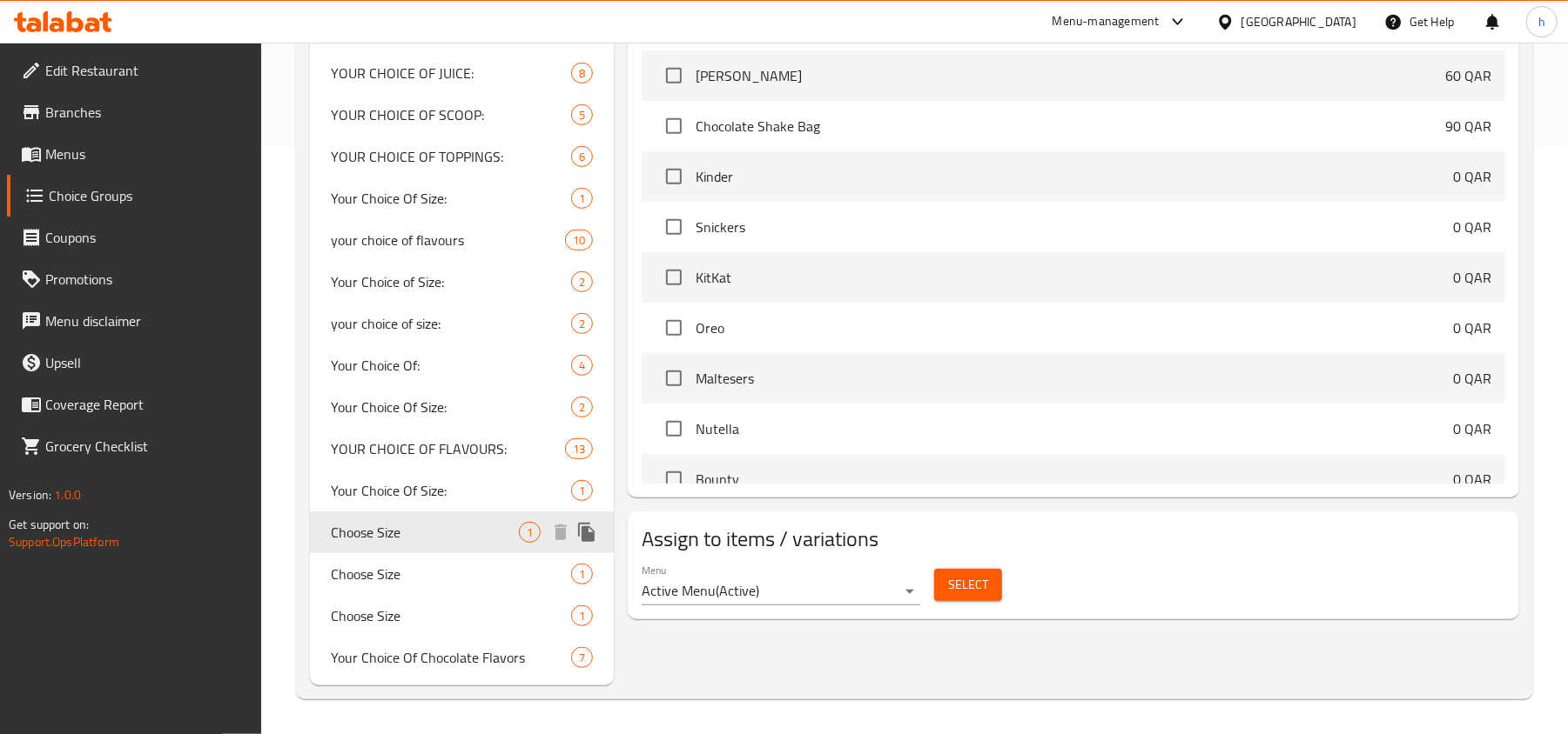
type input "Choose Size"
type input "أختيارك من الأحجام"
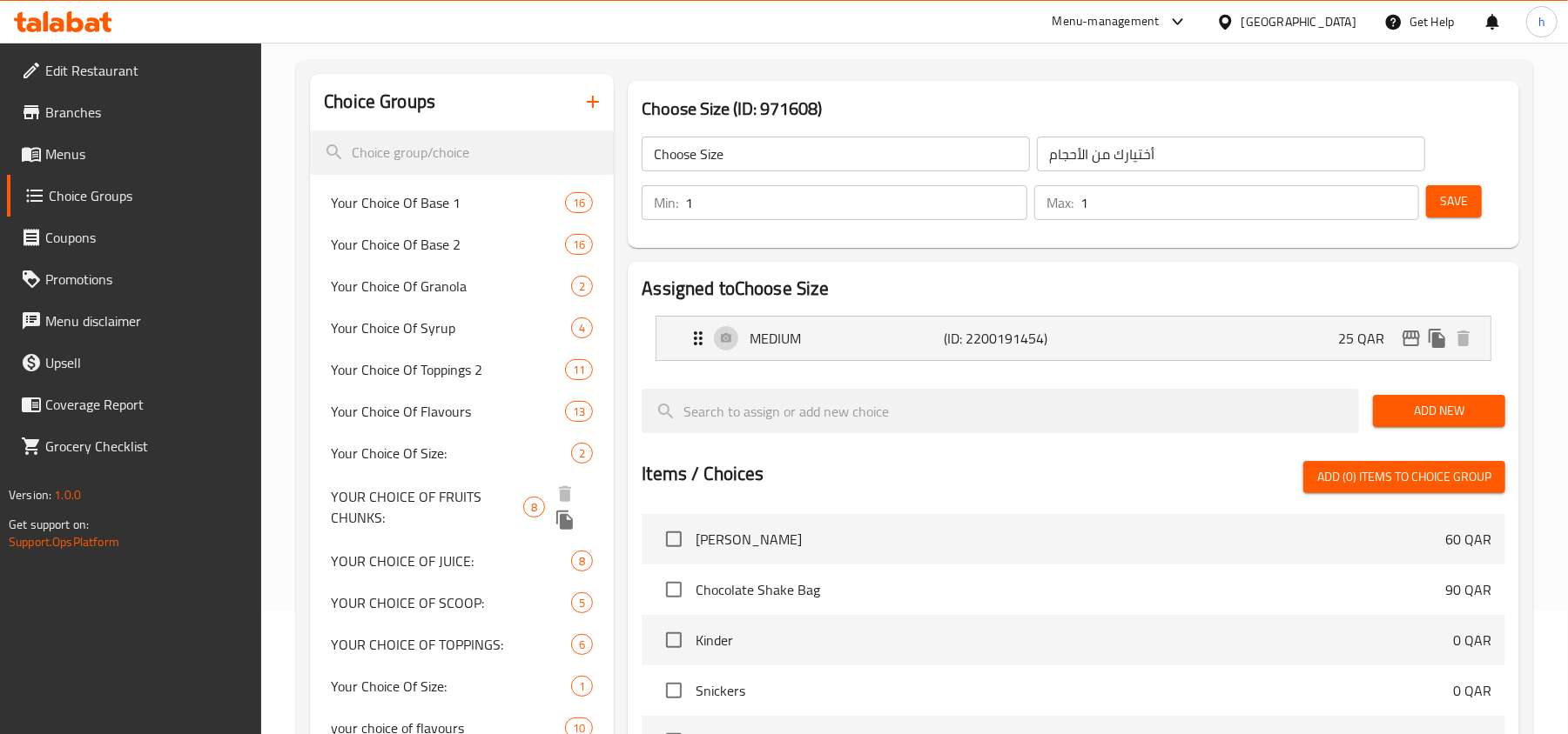
scroll to position [588, 0]
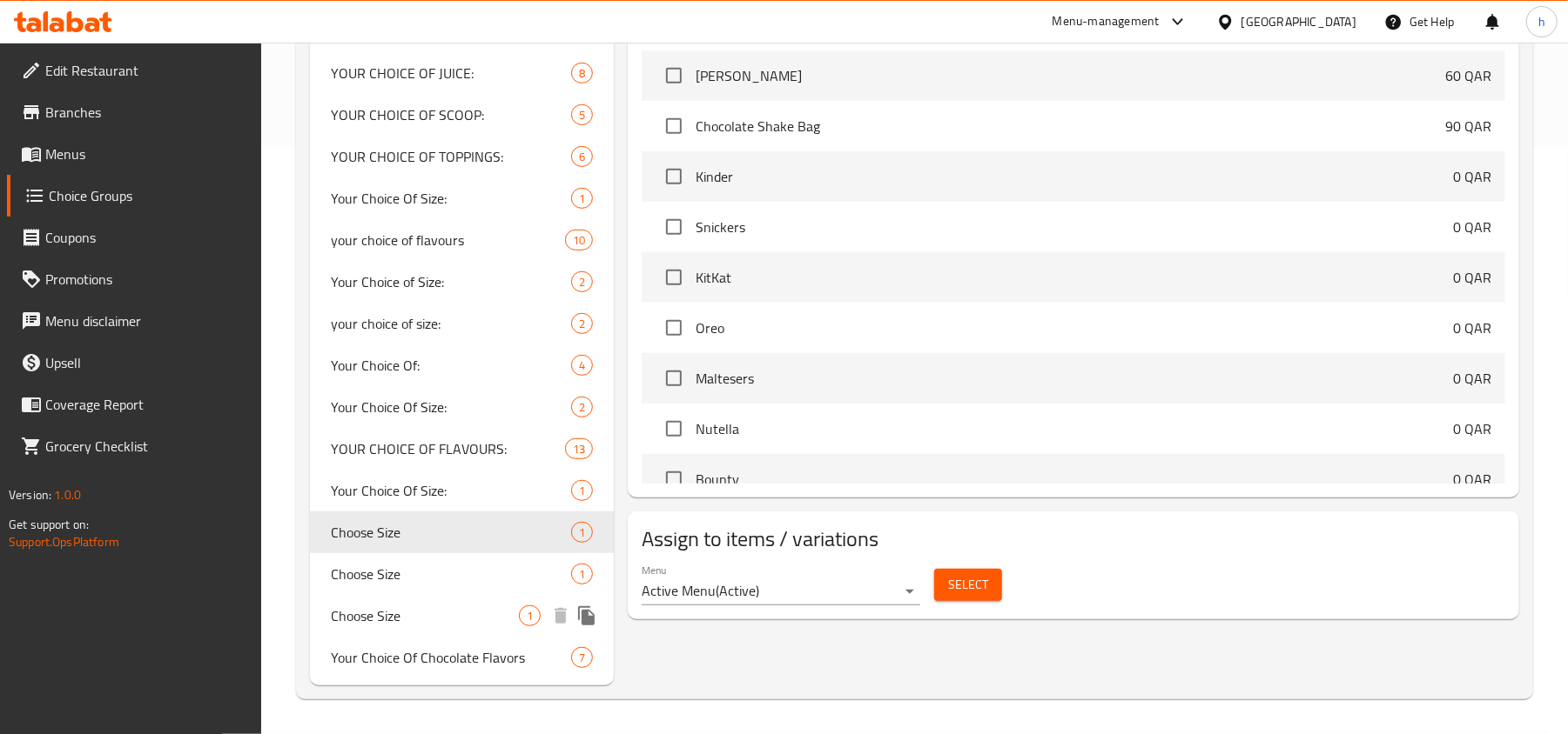
click at [416, 605] on span "Choose Size" at bounding box center [425, 615] width 188 height 21
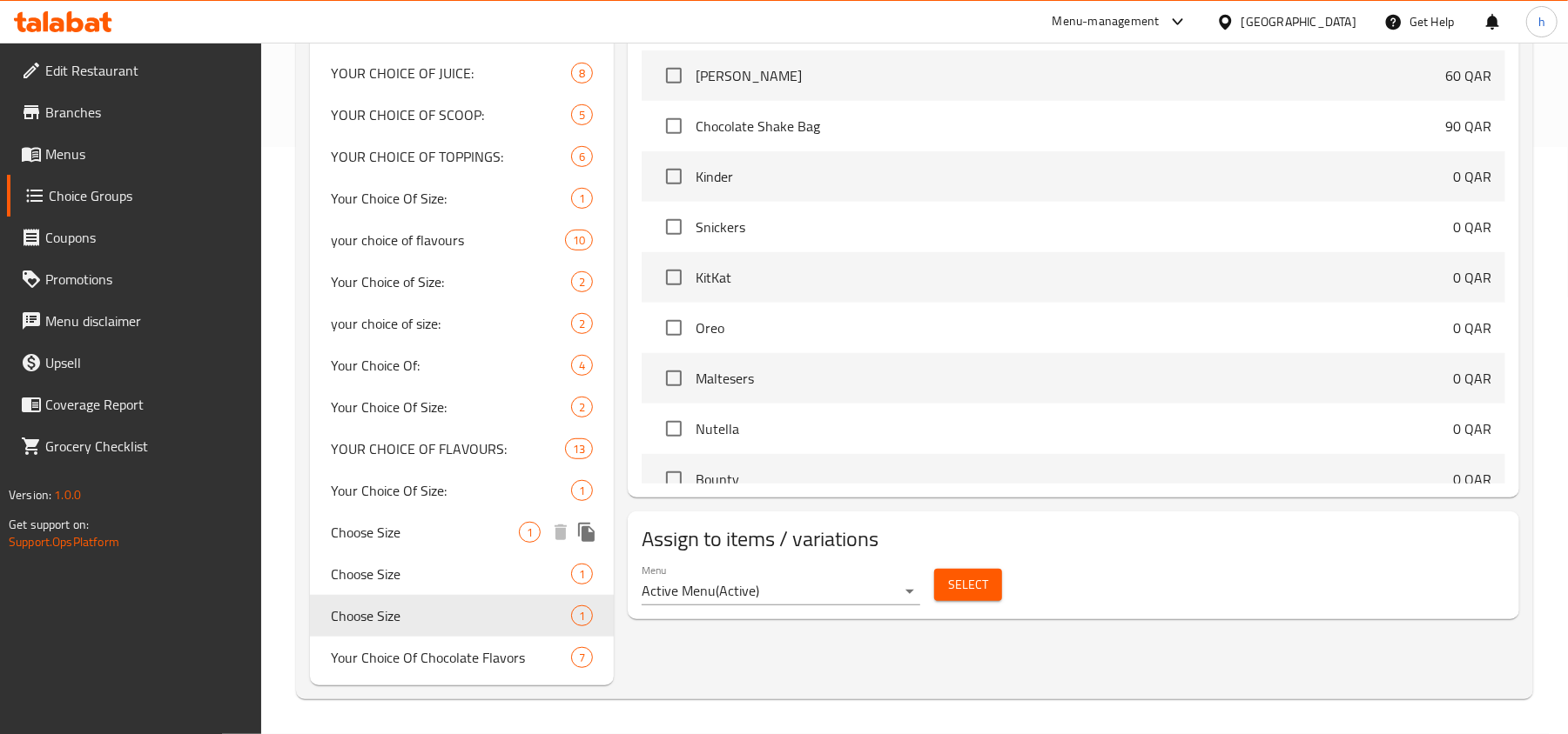
drag, startPoint x: 439, startPoint y: 533, endPoint x: 1049, endPoint y: 324, distance: 644.8
click at [439, 531] on span "Choose Size" at bounding box center [425, 532] width 188 height 21
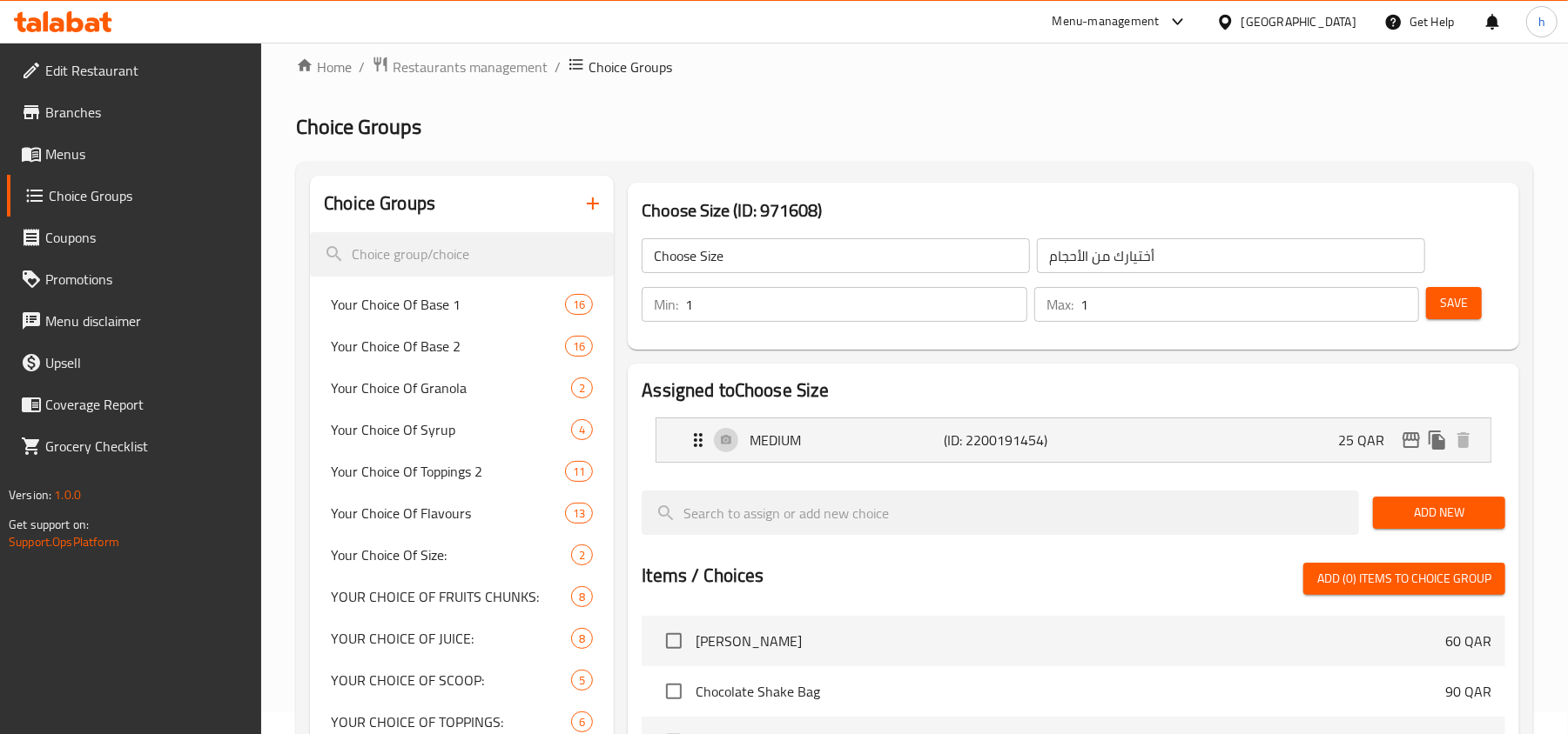
scroll to position [8, 0]
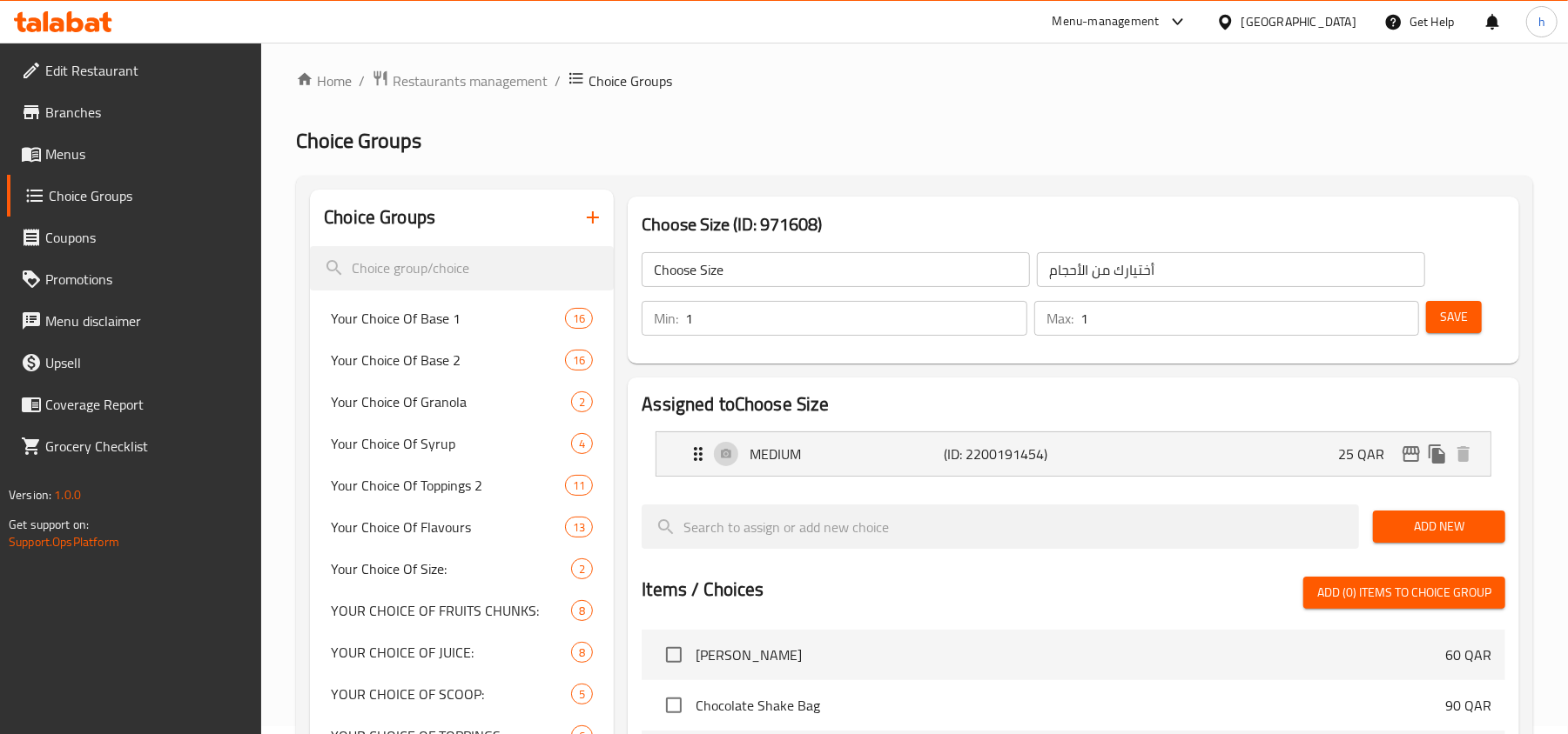
click at [102, 32] on icon at bounding box center [62, 21] width 98 height 21
